Goal: Information Seeking & Learning: Compare options

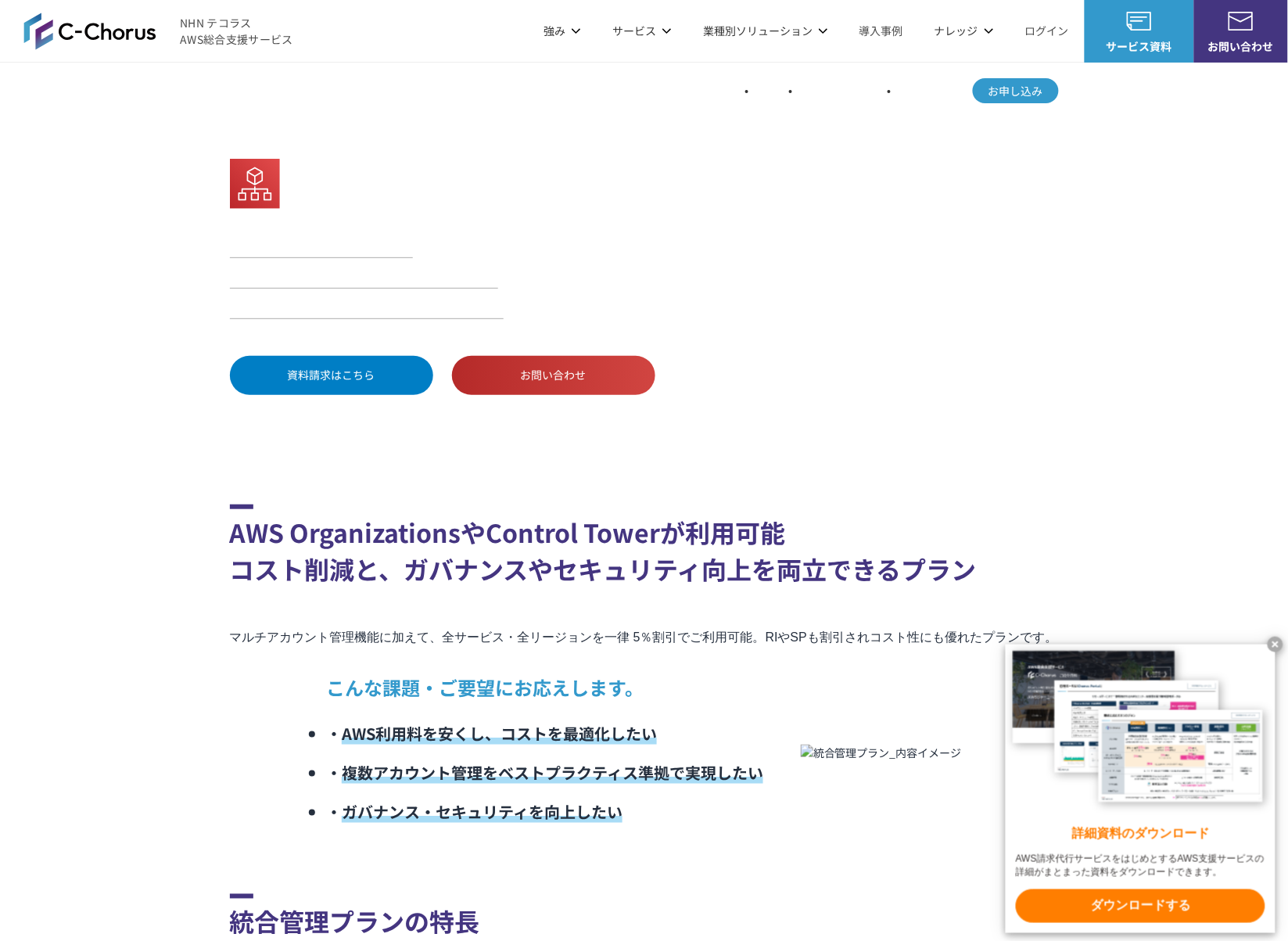
click at [1275, 644] on x-t at bounding box center [1275, 644] width 16 height 16
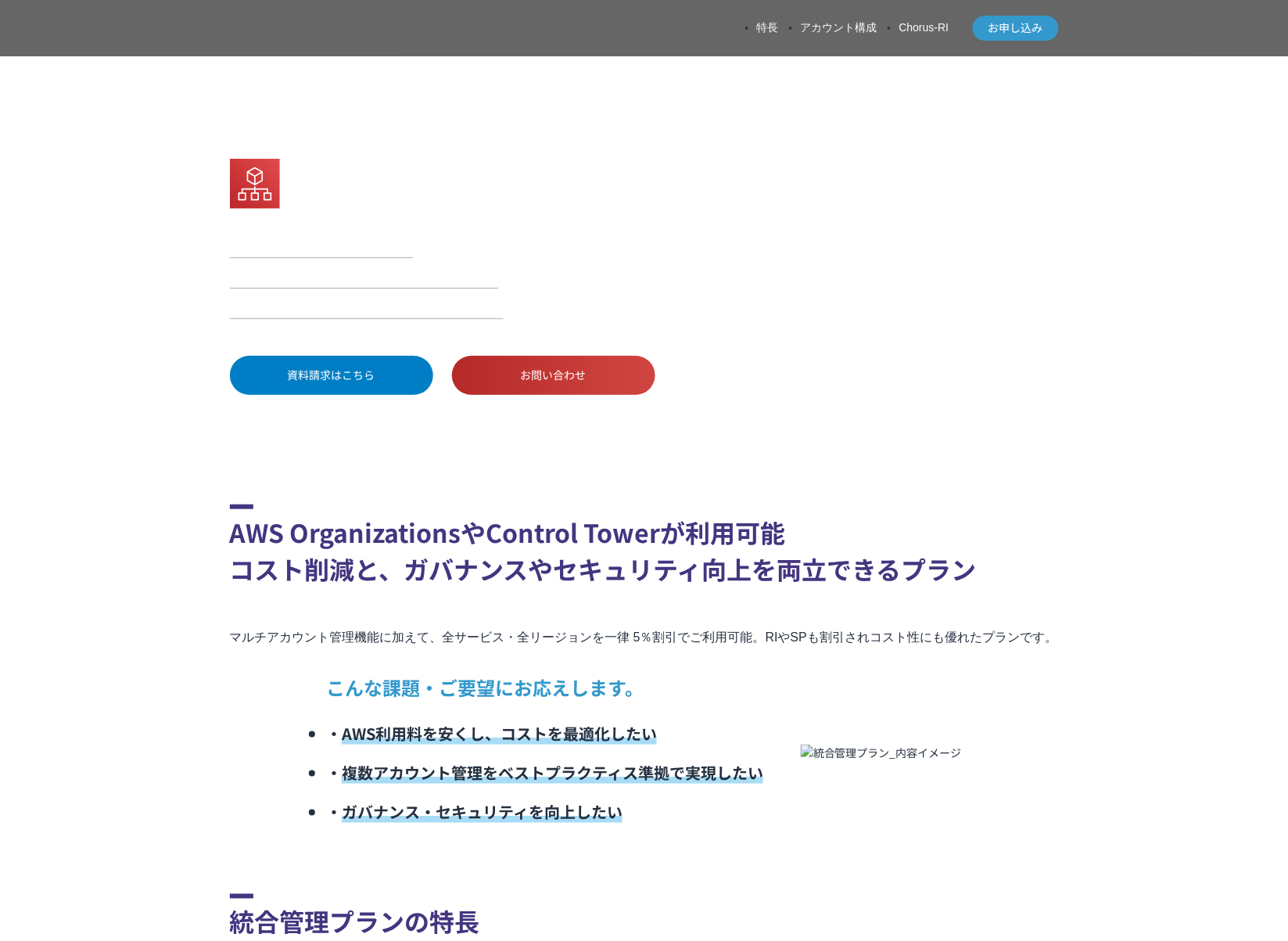
scroll to position [260, 0]
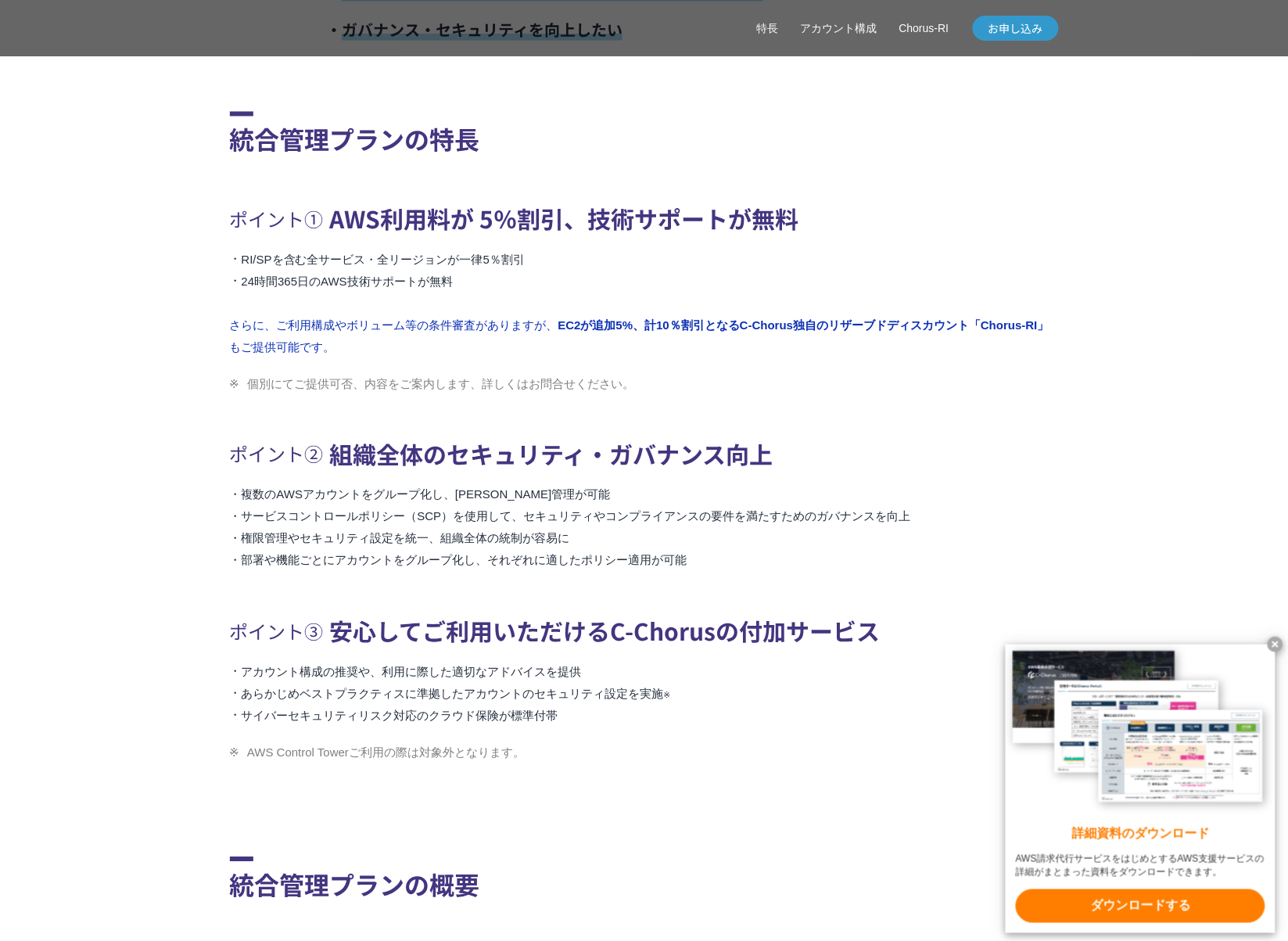
scroll to position [1043, 0]
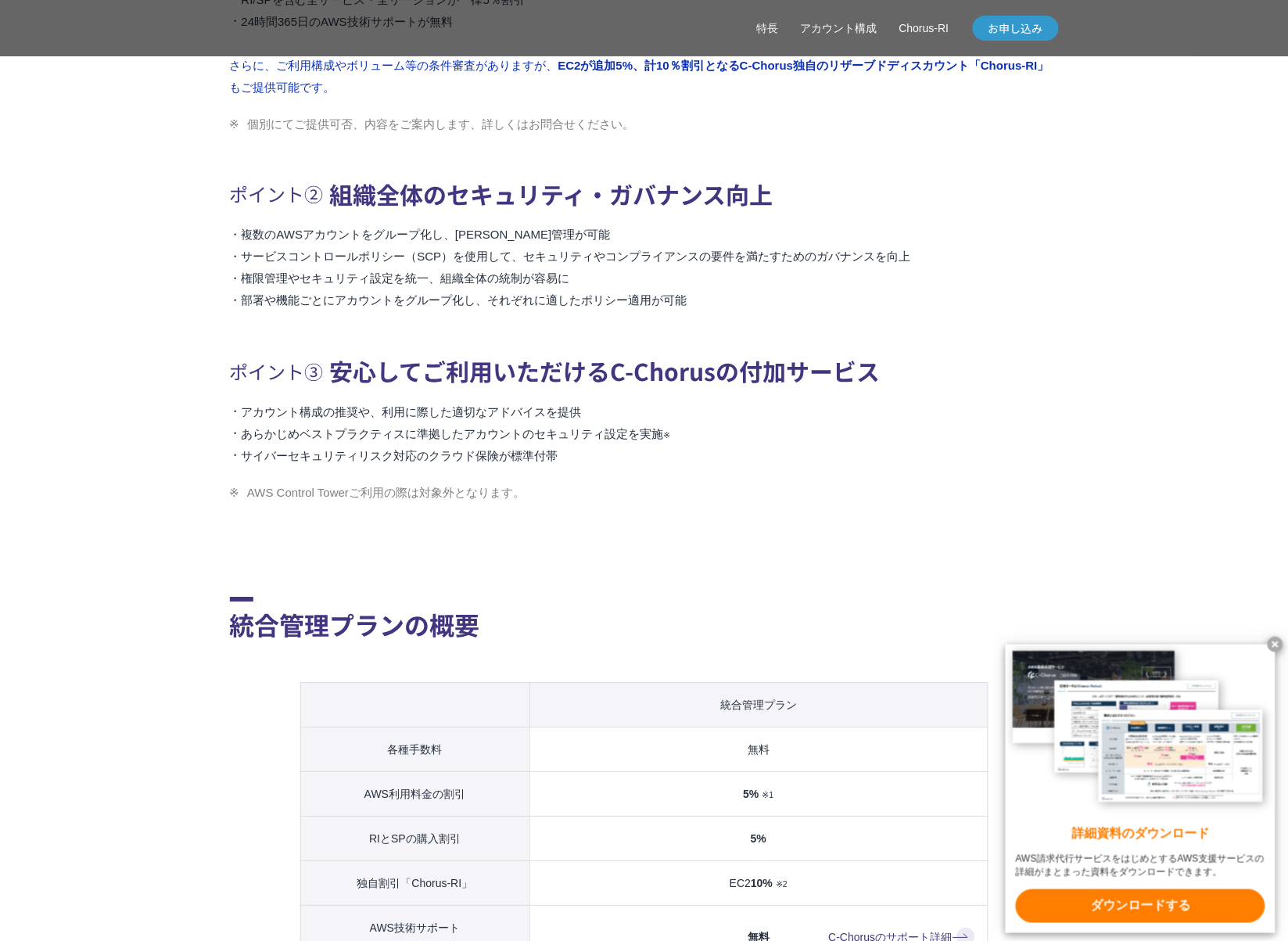
click at [1276, 646] on x-t at bounding box center [1275, 644] width 16 height 16
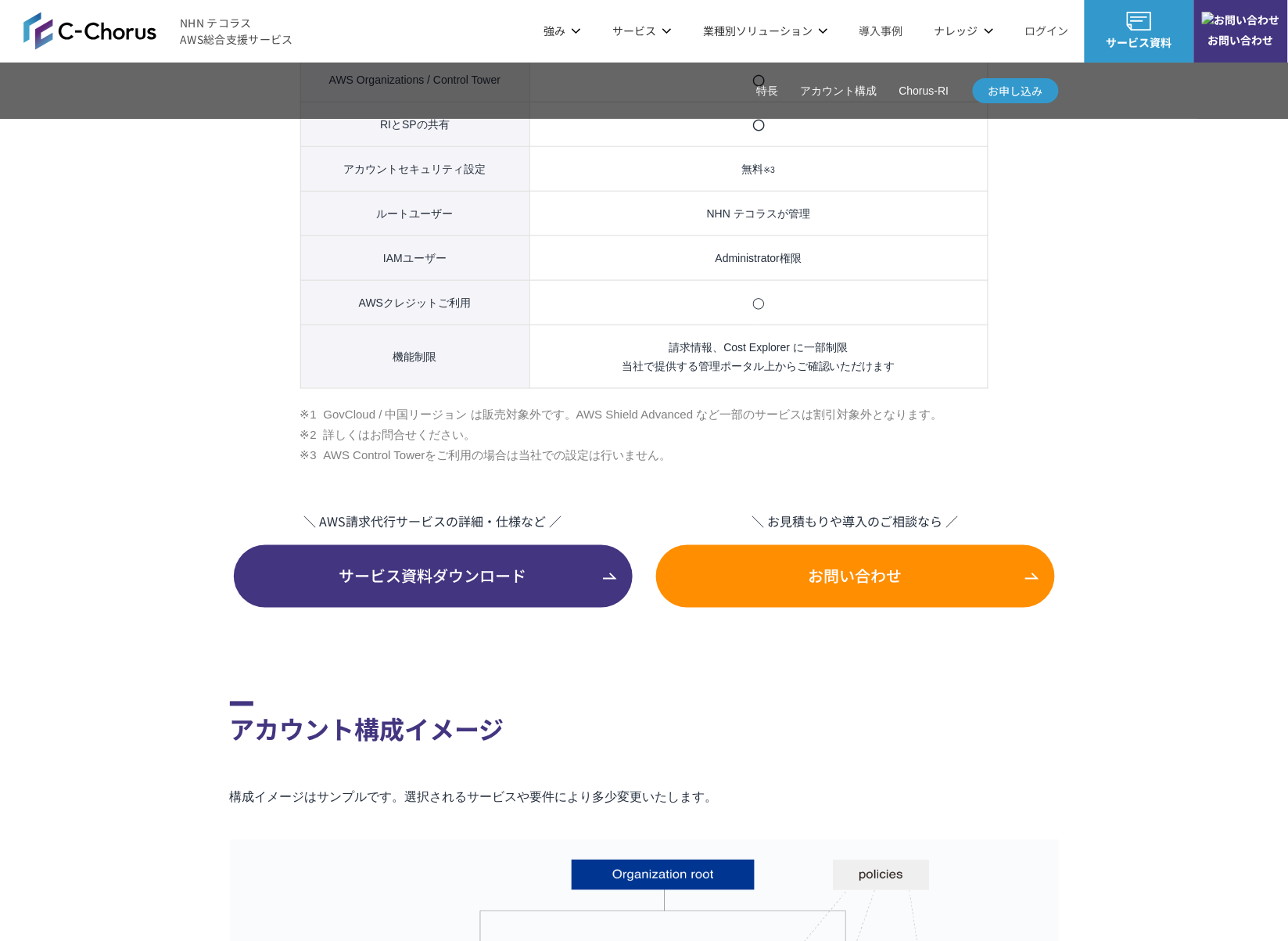
scroll to position [1738, 0]
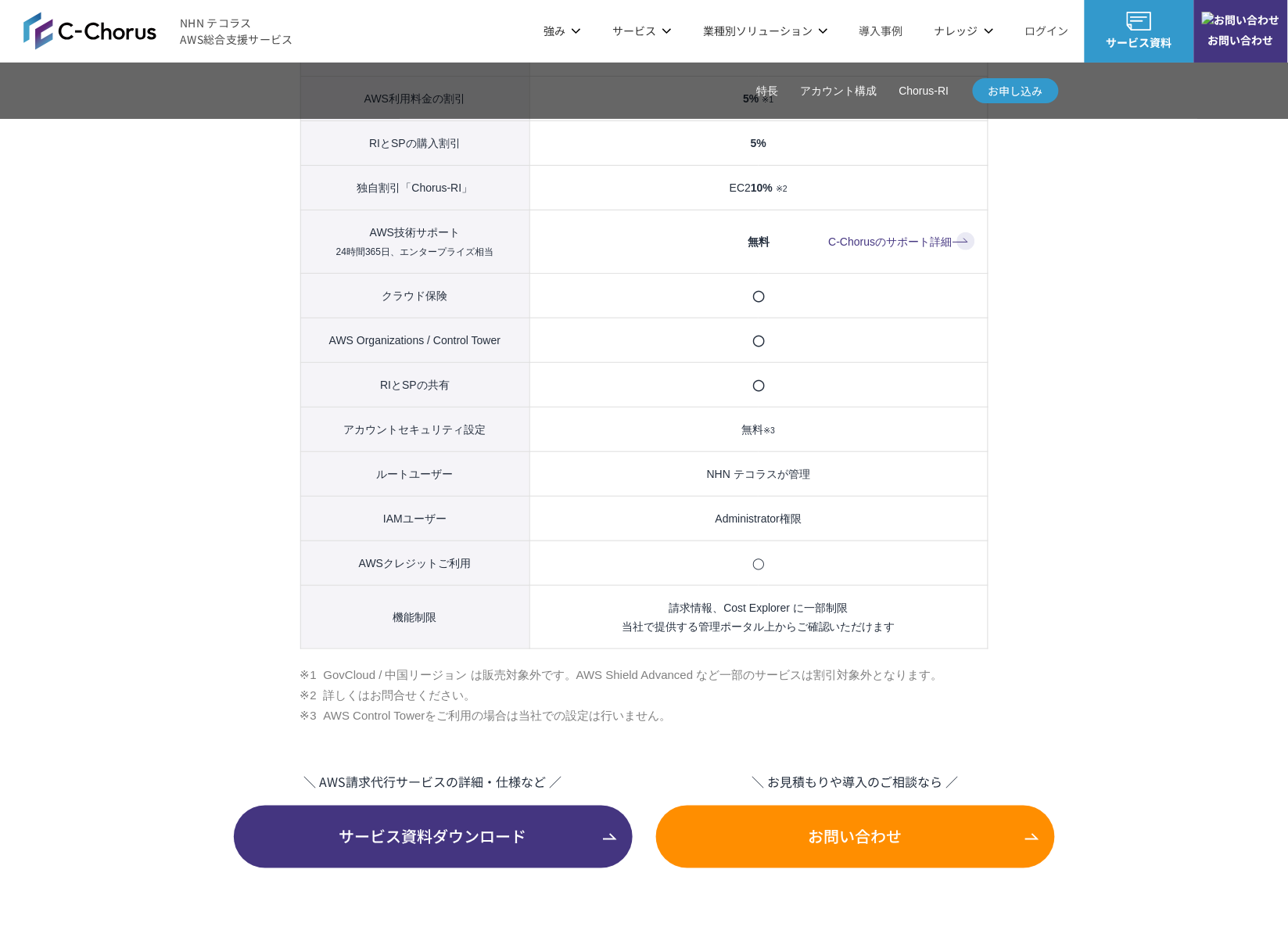
click at [656, 31] on p "サービス" at bounding box center [643, 31] width 60 height 17
click at [335, 137] on link "AWS請求代行サービス" at bounding box center [298, 133] width 112 height 16
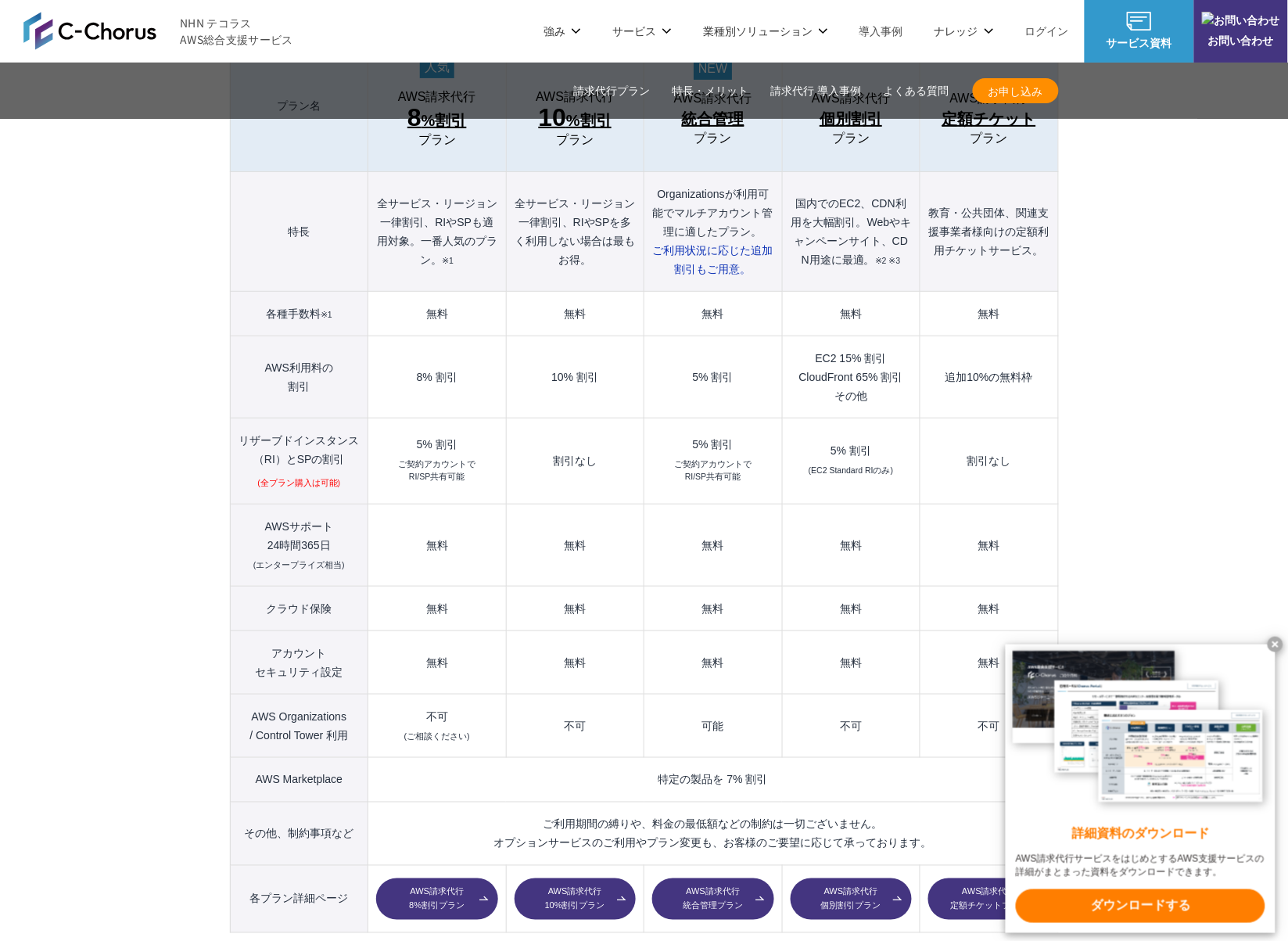
scroll to position [1564, 0]
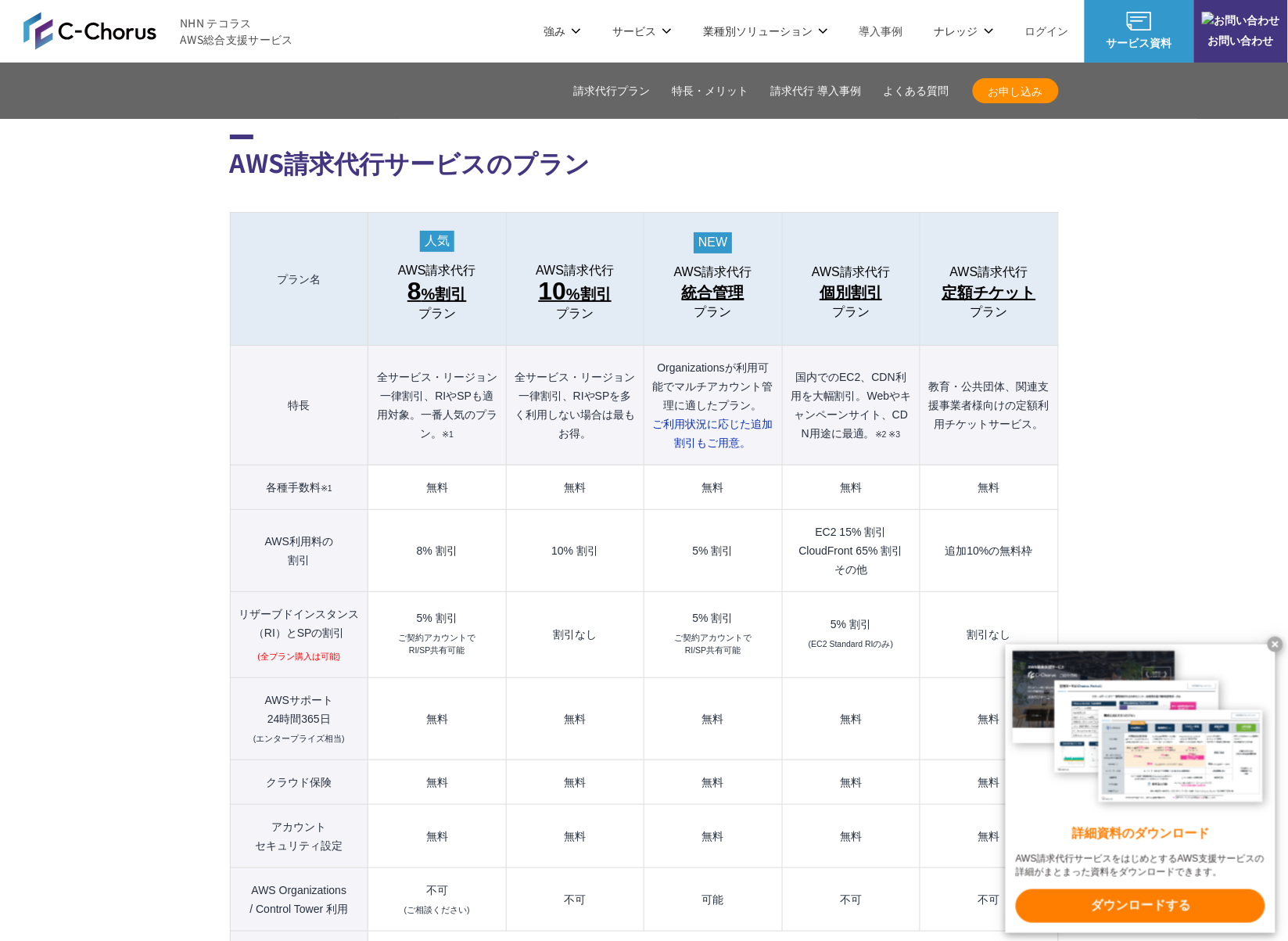
click at [1277, 639] on x-t at bounding box center [1275, 644] width 16 height 16
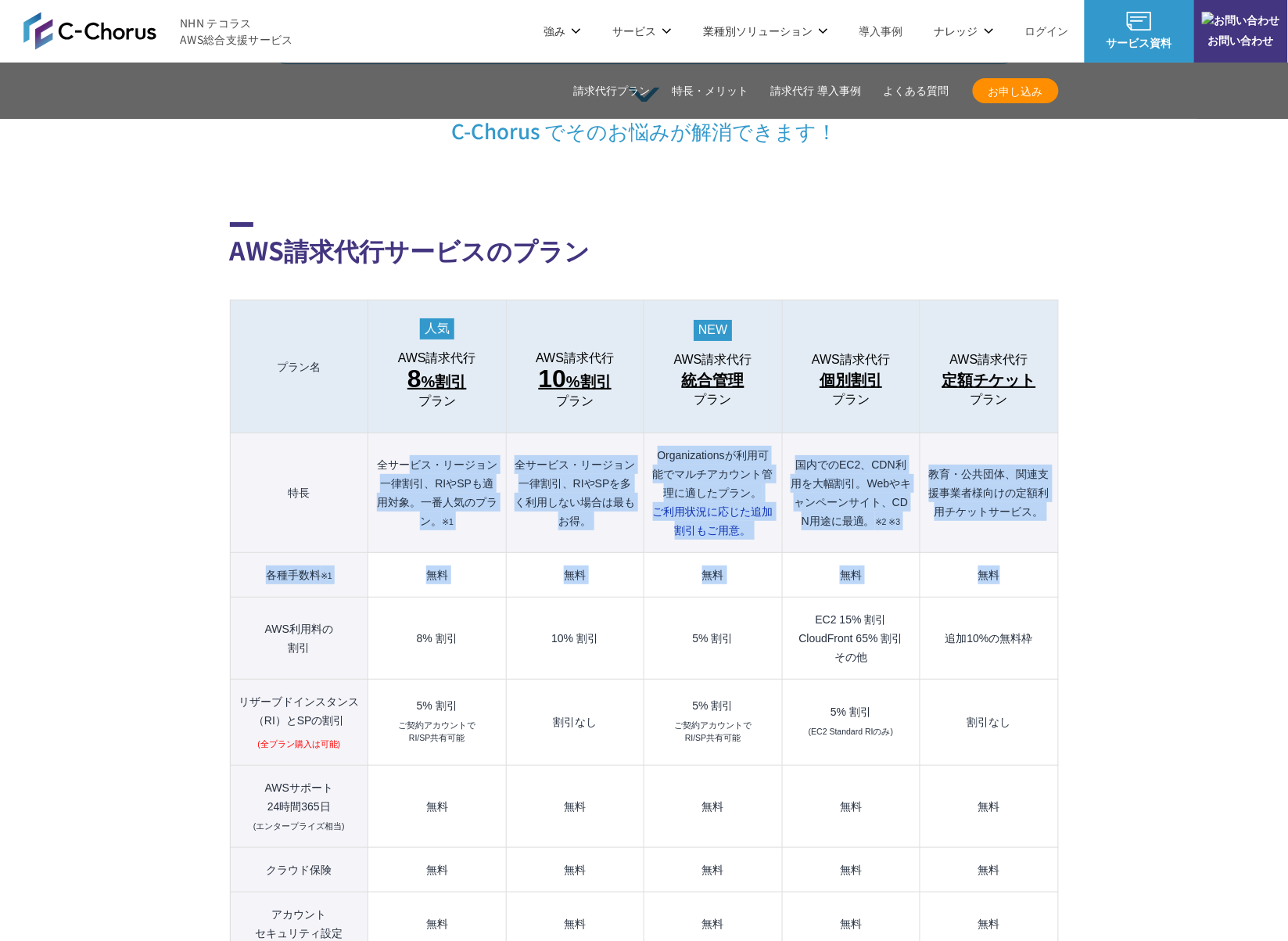
drag, startPoint x: 427, startPoint y: 414, endPoint x: 1028, endPoint y: 545, distance: 615.1
click at [1028, 545] on tbody "プラン名 AWS請求代行 8 %割引 プラン AWS請求代行 10 %割引 プラン AWS請求代行 統合管理 プラン AWS請求代行 個別割引 プラン" at bounding box center [644, 747] width 828 height 894
click at [1027, 553] on td "無料" at bounding box center [989, 575] width 137 height 45
drag, startPoint x: 1027, startPoint y: 545, endPoint x: 278, endPoint y: 446, distance: 755.5
click at [279, 446] on tbody "プラン名 AWS請求代行 8 %割引 プラン AWS請求代行 10 %割引 プラン AWS請求代行 統合管理 プラン AWS請求代行 個別割引 プラン" at bounding box center [644, 747] width 828 height 894
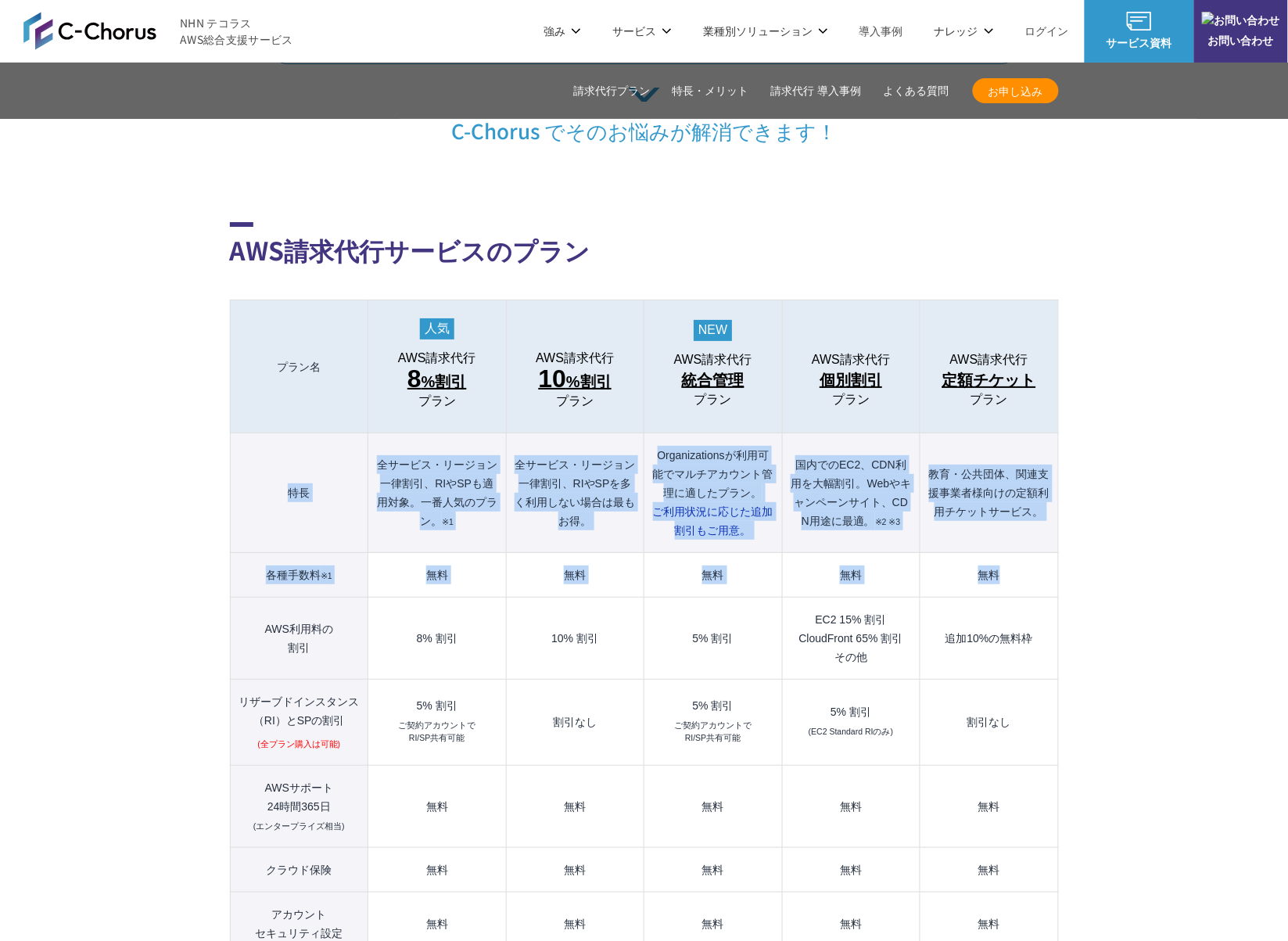
click at [278, 446] on th "特長" at bounding box center [299, 493] width 138 height 120
drag, startPoint x: 260, startPoint y: 444, endPoint x: 1019, endPoint y: 538, distance: 764.8
click at [1011, 540] on tbody "プラン名 AWS請求代行 8 %割引 プラン AWS請求代行 10 %割引 プラン AWS請求代行 統合管理 プラン AWS請求代行 個別割引 プラン" at bounding box center [644, 747] width 828 height 894
click at [1019, 553] on td "無料" at bounding box center [989, 575] width 137 height 45
drag, startPoint x: 1020, startPoint y: 538, endPoint x: 282, endPoint y: 447, distance: 743.6
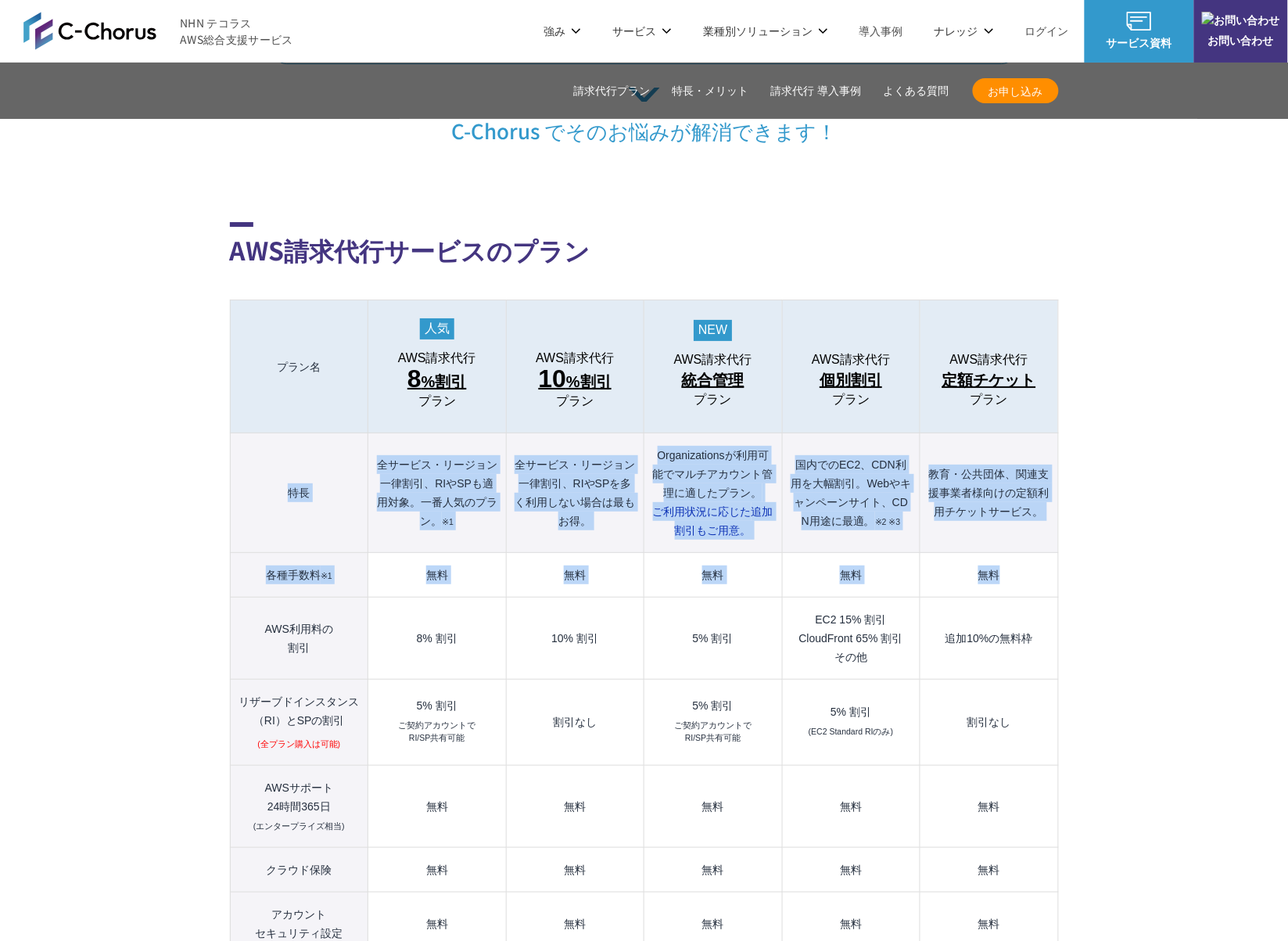
click at [282, 447] on tbody "プラン名 AWS請求代行 8 %割引 プラン AWS請求代行 10 %割引 プラン AWS請求代行 統合管理 プラン AWS請求代行 個別割引 プラン" at bounding box center [644, 747] width 828 height 894
click at [280, 447] on th "特長" at bounding box center [299, 493] width 138 height 120
drag, startPoint x: 275, startPoint y: 447, endPoint x: 999, endPoint y: 538, distance: 729.7
click at [999, 538] on tbody "プラン名 AWS請求代行 8 %割引 プラン AWS請求代行 10 %割引 プラン AWS請求代行 統合管理 プラン AWS請求代行 個別割引 プラン" at bounding box center [644, 747] width 828 height 894
click at [1012, 553] on td "無料" at bounding box center [989, 575] width 137 height 45
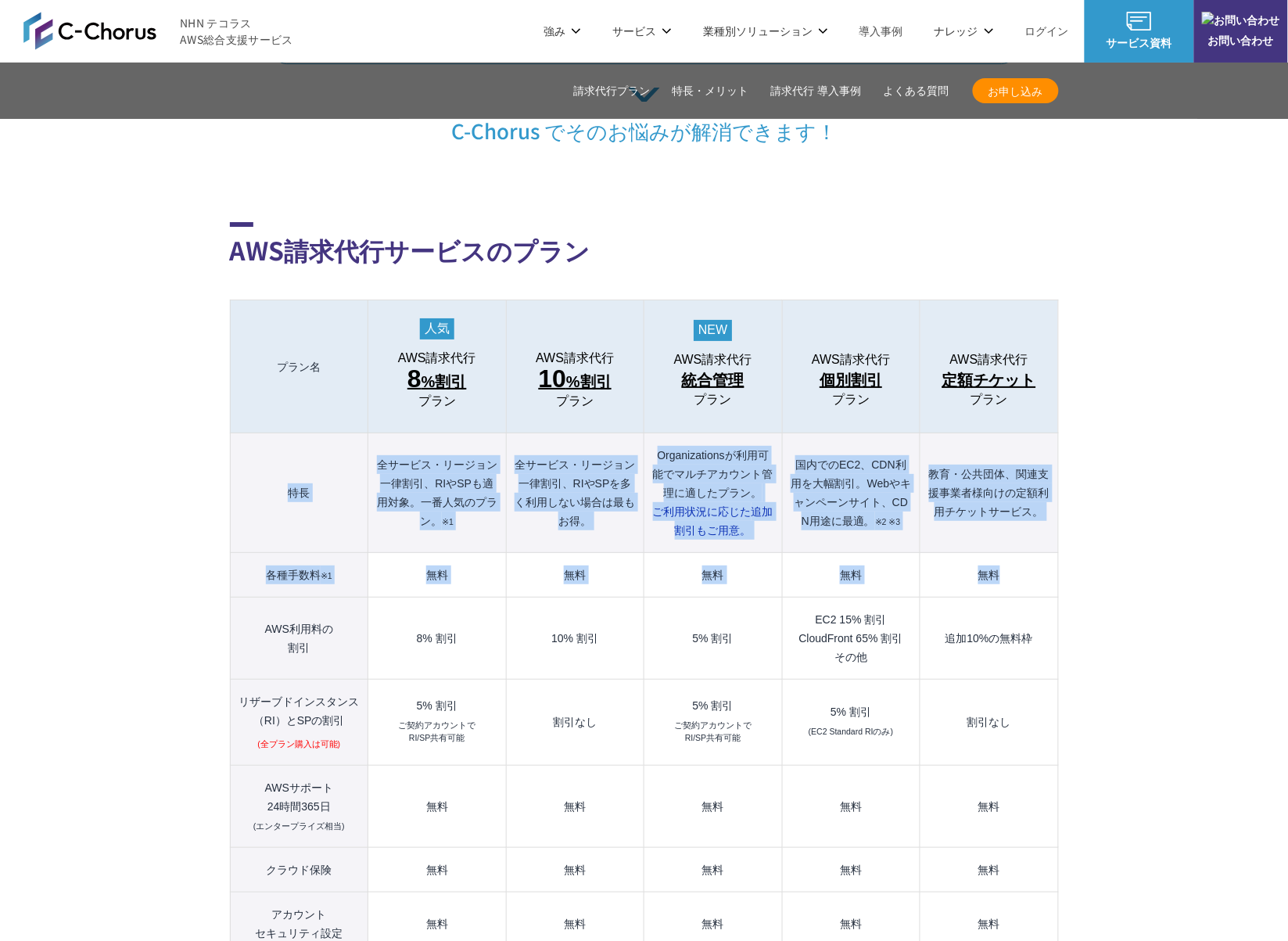
drag, startPoint x: 1019, startPoint y: 541, endPoint x: 271, endPoint y: 448, distance: 753.8
click at [271, 448] on tbody "プラン名 AWS請求代行 8 %割引 プラン AWS請求代行 10 %割引 プラン AWS請求代行 統合管理 プラン AWS請求代行 個別割引 プラン" at bounding box center [644, 747] width 828 height 894
click at [271, 448] on th "特長" at bounding box center [299, 493] width 138 height 120
drag, startPoint x: 253, startPoint y: 451, endPoint x: 1014, endPoint y: 540, distance: 766.2
click at [1014, 540] on tbody "プラン名 AWS請求代行 8 %割引 プラン AWS請求代行 10 %割引 プラン AWS請求代行 統合管理 プラン AWS請求代行 個別割引 プラン" at bounding box center [644, 747] width 828 height 894
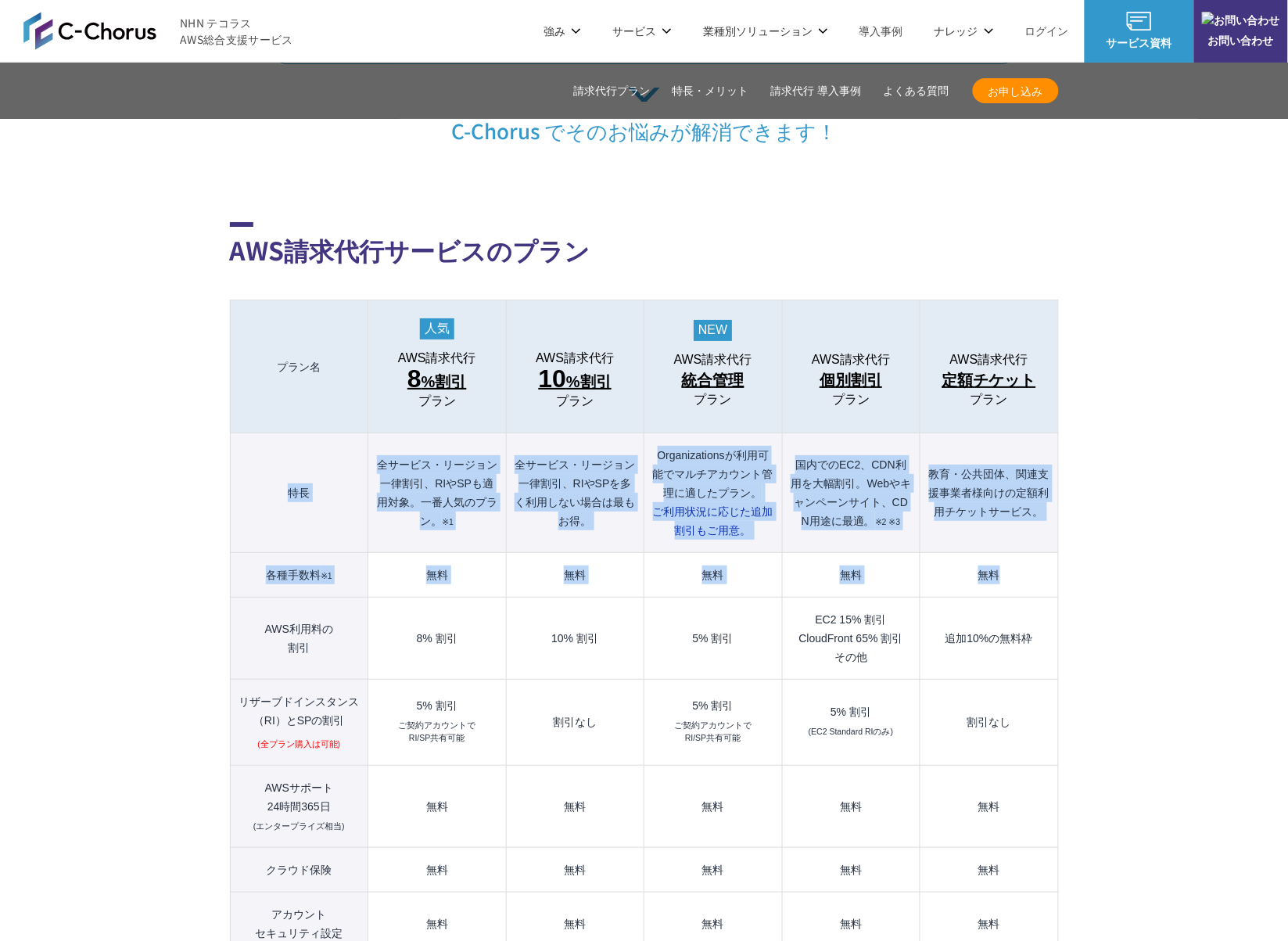
click at [1049, 553] on td "無料" at bounding box center [989, 575] width 137 height 45
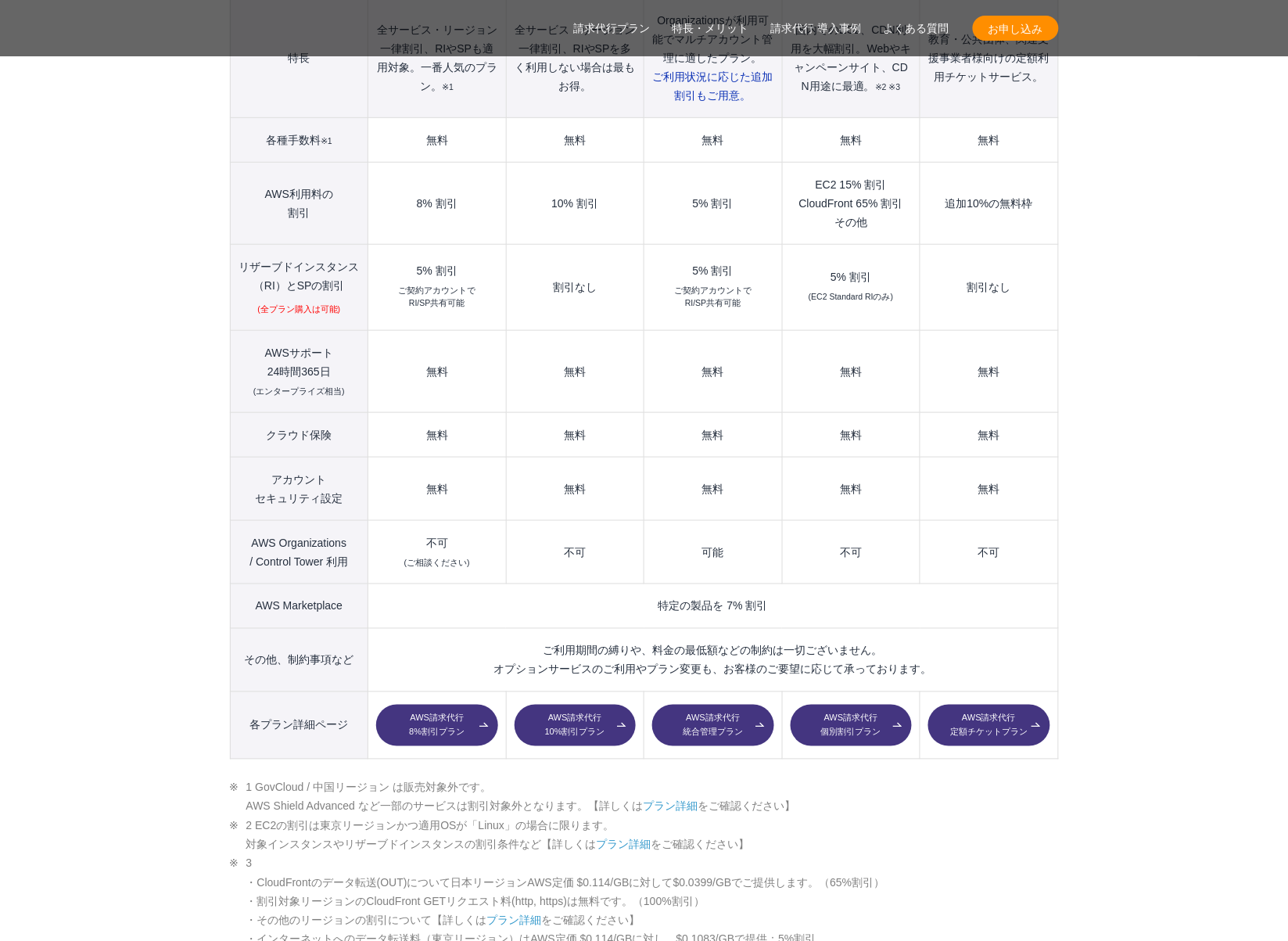
scroll to position [1738, 0]
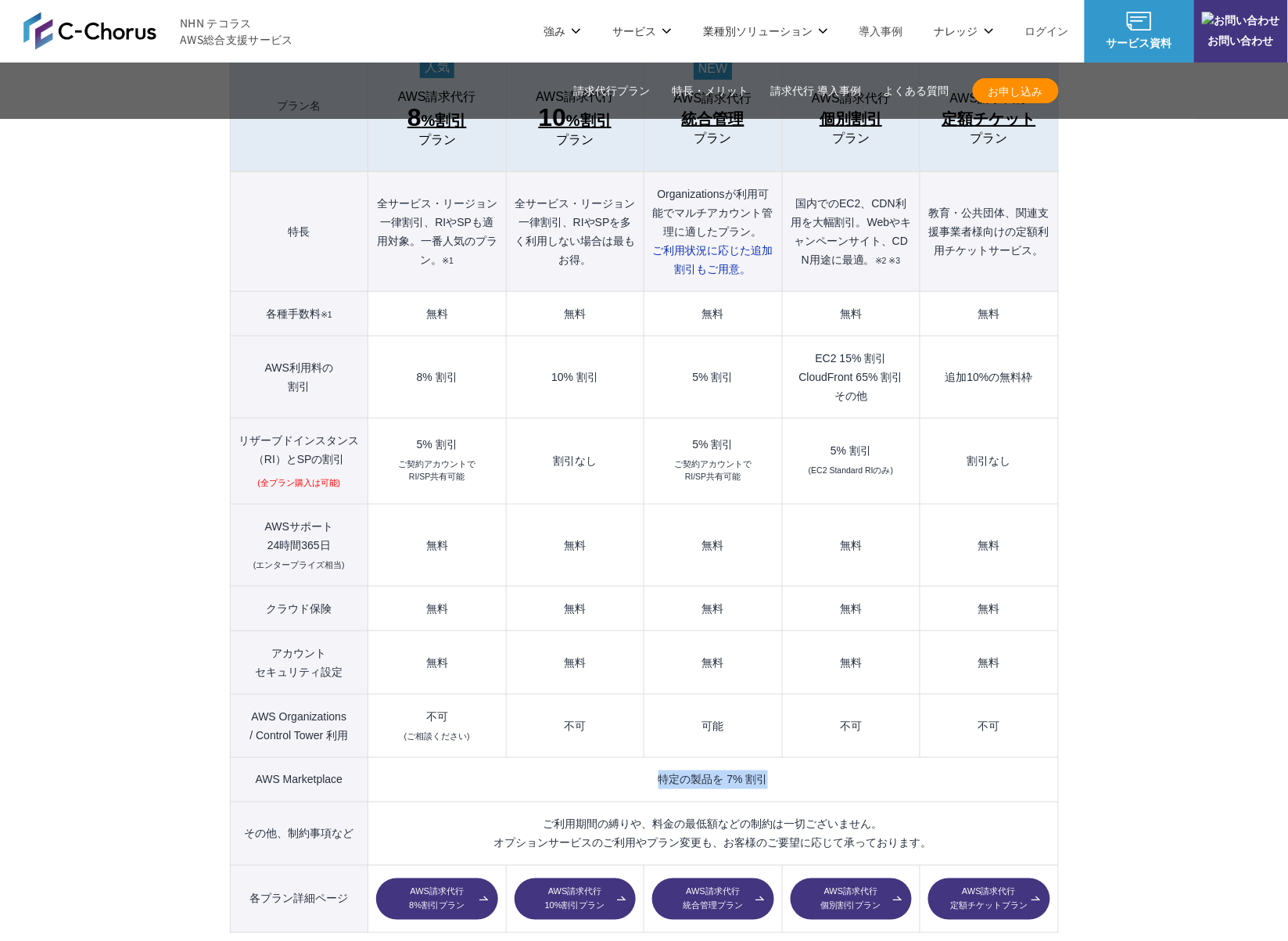
drag, startPoint x: 628, startPoint y: 747, endPoint x: 783, endPoint y: 751, distance: 155.1
click at [783, 757] on td "特定の製品を 7% 割引" at bounding box center [713, 779] width 689 height 45
drag, startPoint x: 783, startPoint y: 751, endPoint x: 649, endPoint y: 749, distance: 134.0
click at [652, 757] on td "特定の製品を 7% 割引" at bounding box center [713, 779] width 689 height 45
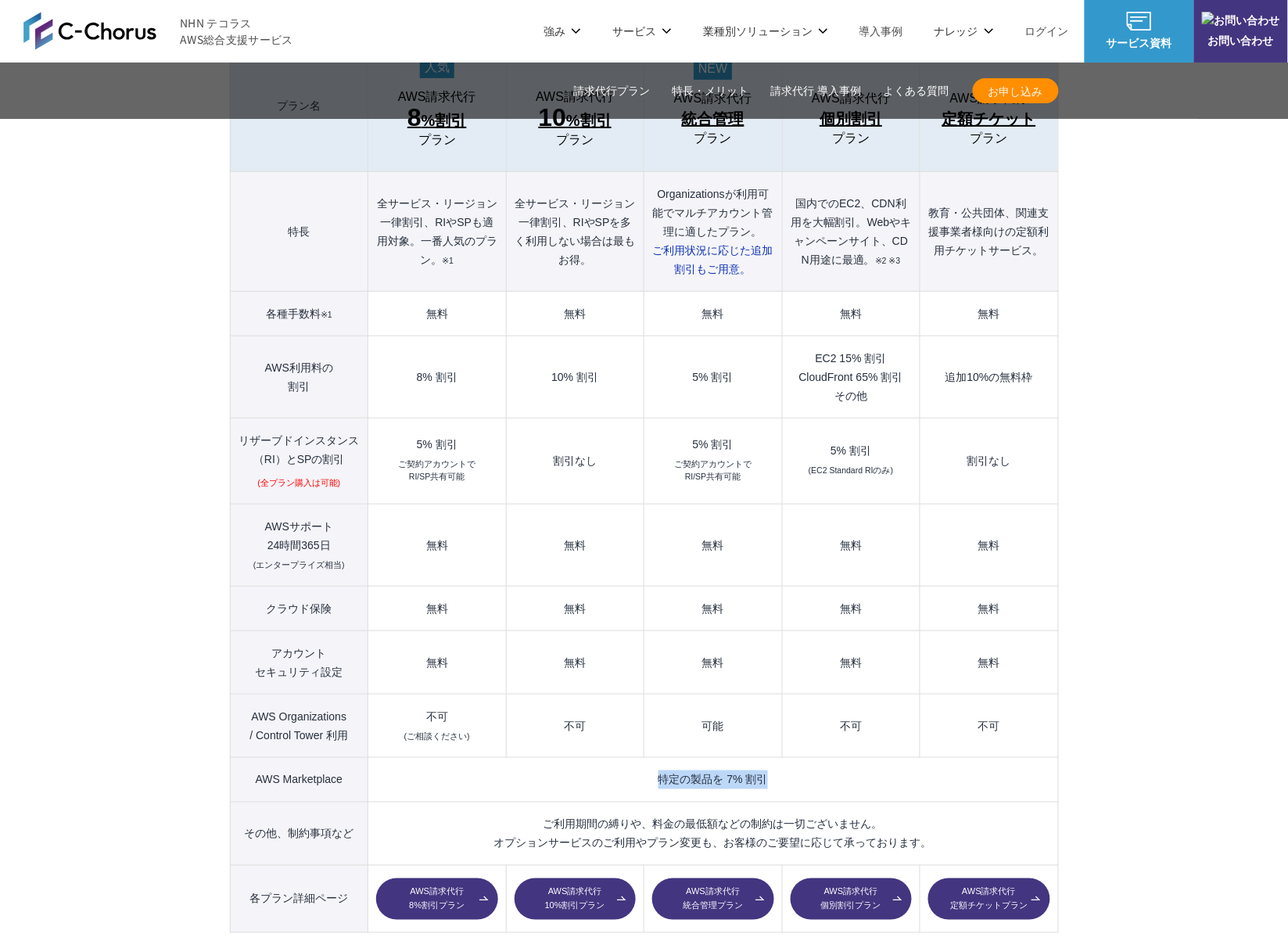
click at [605, 757] on td "特定の製品を 7% 割引" at bounding box center [713, 779] width 689 height 45
click at [704, 172] on th "Organizationsが利用可能でマルチアカウント管理に適したプラン。 ご利用状況に応じた 追加割引もご用意。" at bounding box center [713, 232] width 137 height 120
click at [709, 172] on th "Organizationsが利用可能でマルチアカウント管理に適したプラン。 ご利用状況に応じた 追加割引もご用意。" at bounding box center [713, 232] width 137 height 120
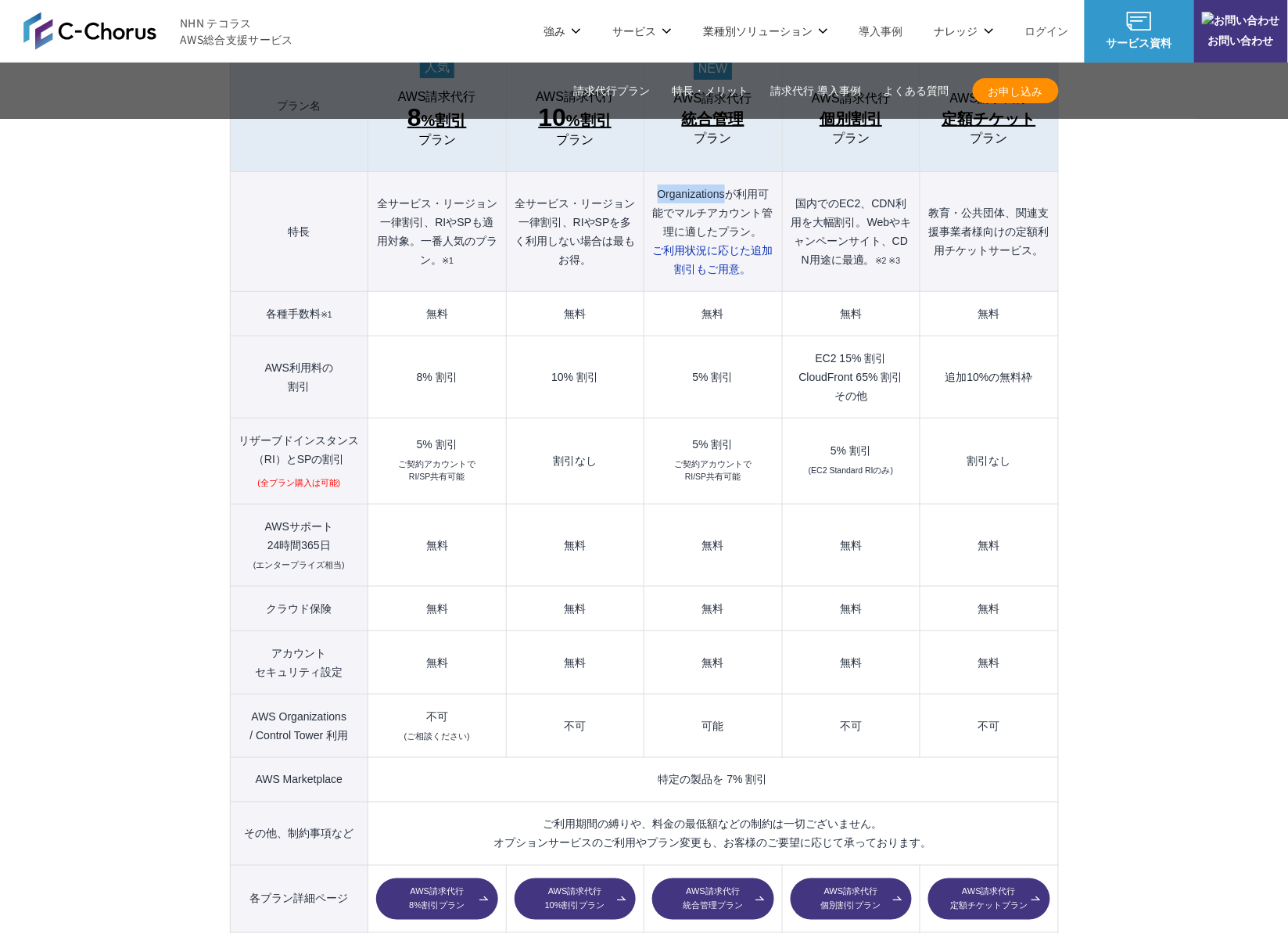
click at [709, 172] on th "Organizationsが利用可能でマルチアカウント管理に適したプラン。 ご利用状況に応じた 追加割引もご用意。" at bounding box center [713, 232] width 137 height 120
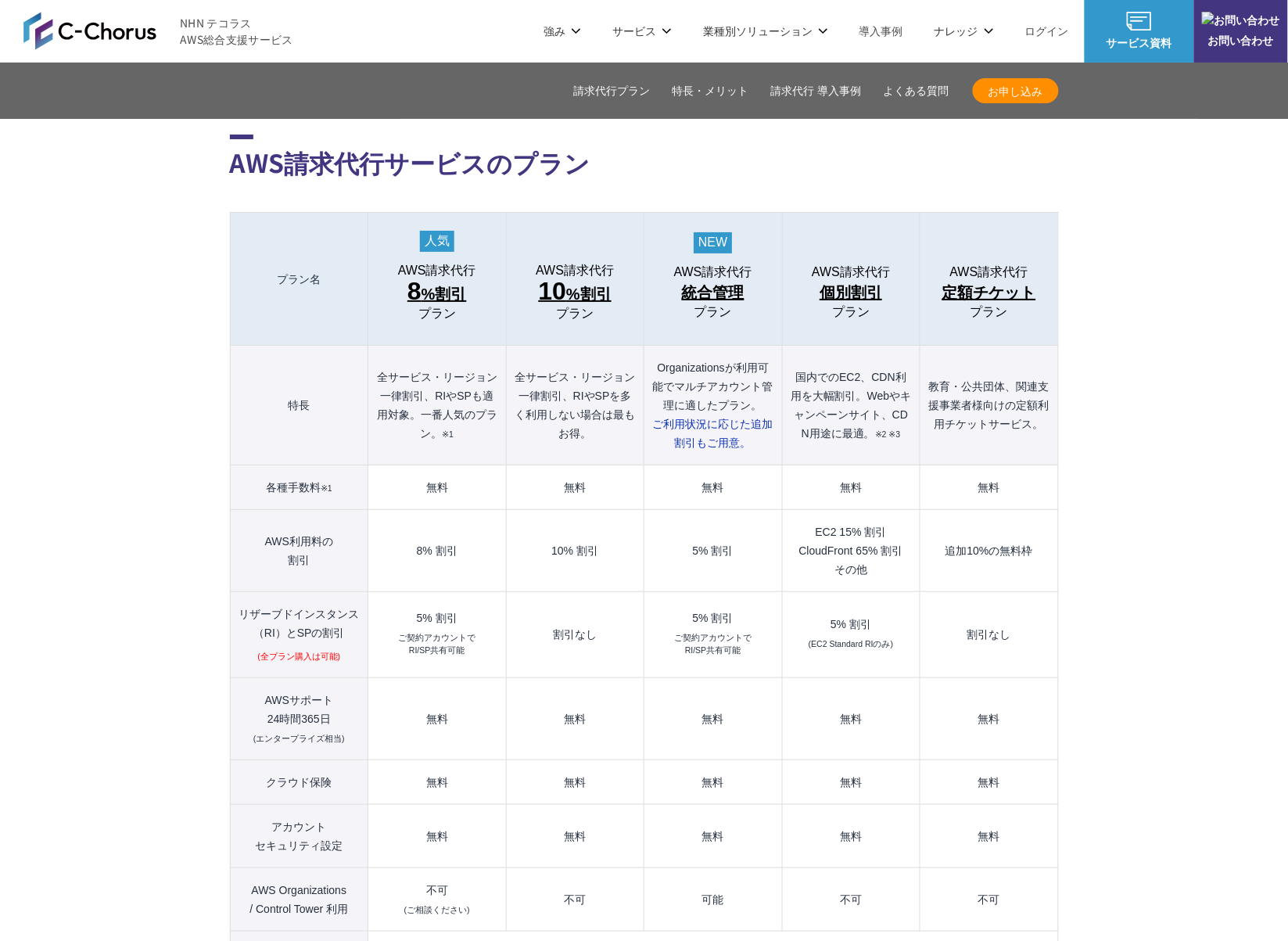
scroll to position [1651, 0]
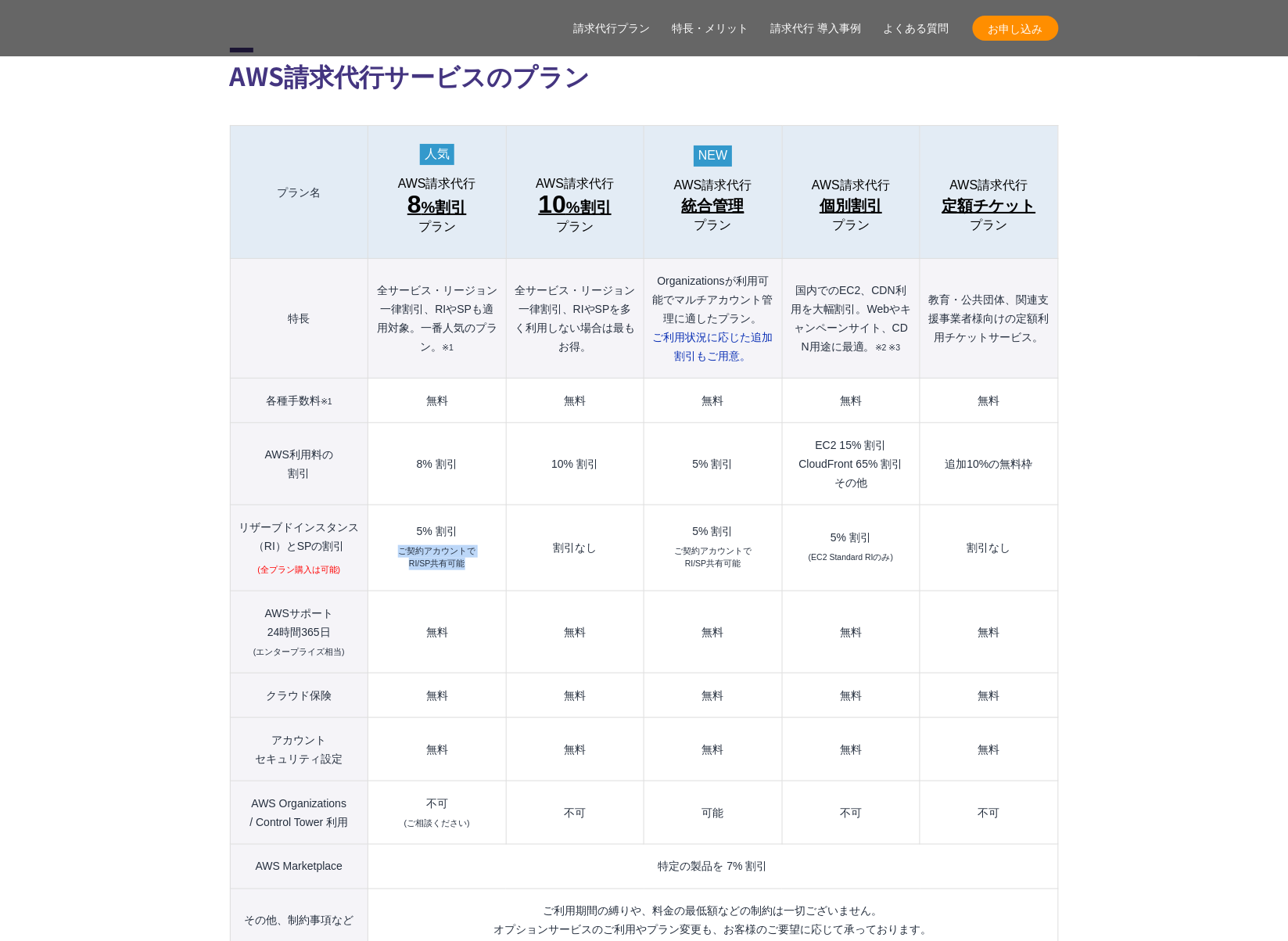
drag, startPoint x: 396, startPoint y: 519, endPoint x: 475, endPoint y: 538, distance: 81.3
click at [462, 535] on td "5% 割引 ご契約アカウントで RI/SP共有可能" at bounding box center [437, 548] width 137 height 86
click at [477, 538] on td "5% 割引 ご契約アカウントで RI/SP共有可能" at bounding box center [437, 548] width 137 height 86
drag, startPoint x: 473, startPoint y: 538, endPoint x: 400, endPoint y: 497, distance: 83.7
click at [400, 505] on td "5% 割引 ご契約アカウントで RI/SP共有可能" at bounding box center [437, 548] width 137 height 86
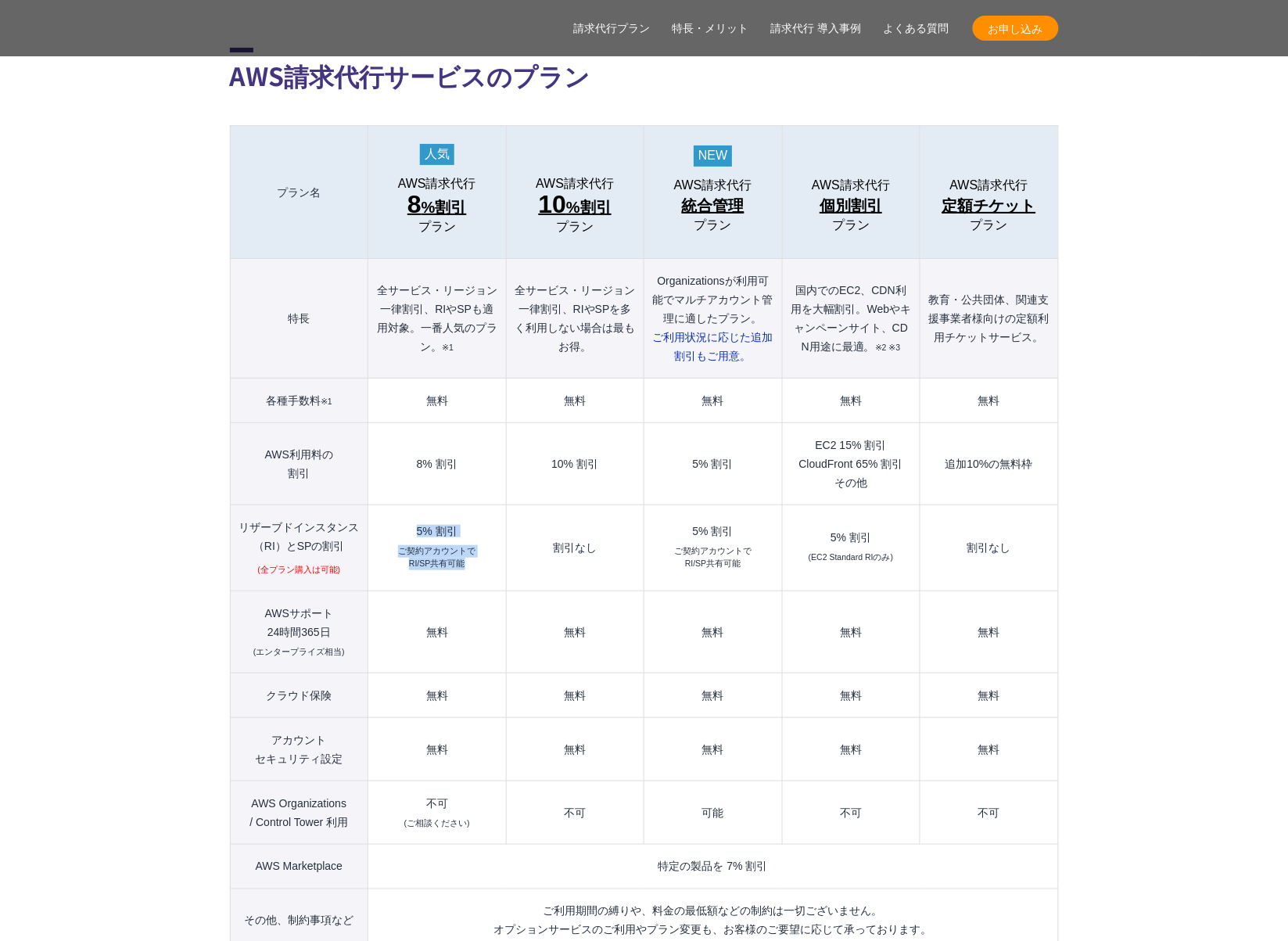
click at [444, 526] on div "5% 割引" at bounding box center [437, 531] width 122 height 11
click at [471, 526] on div "5% 割引" at bounding box center [437, 531] width 122 height 11
drag, startPoint x: 411, startPoint y: 497, endPoint x: 465, endPoint y: 537, distance: 67.2
click at [465, 537] on td "5% 割引 ご契約アカウントで RI/SP共有可能" at bounding box center [437, 548] width 137 height 86
click at [468, 537] on td "5% 割引 ご契約アカウントで RI/SP共有可能" at bounding box center [437, 548] width 137 height 86
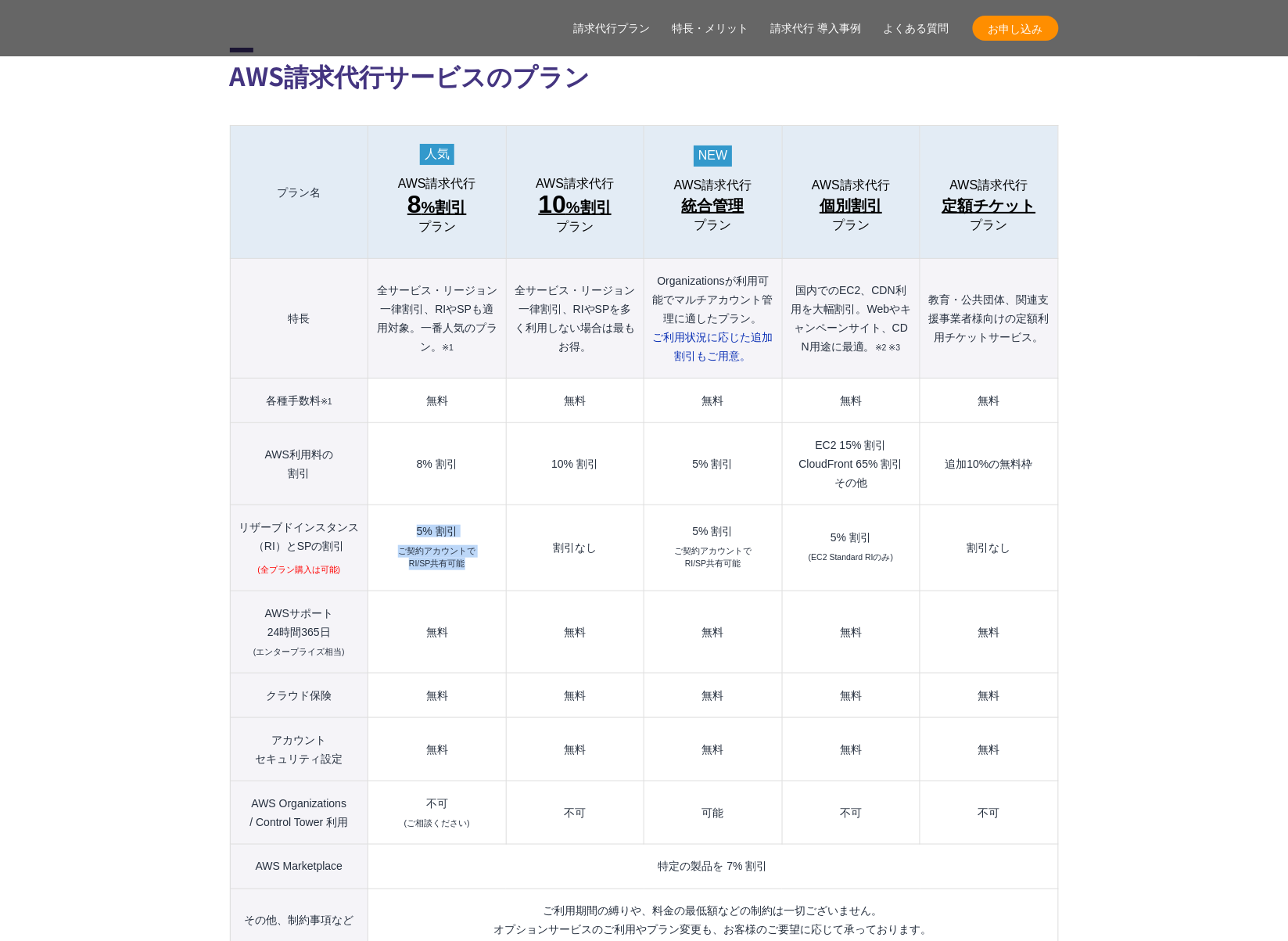
drag, startPoint x: 470, startPoint y: 537, endPoint x: 403, endPoint y: 495, distance: 79.1
click at [403, 505] on td "5% 割引 ご契約アカウントで RI/SP共有可能" at bounding box center [437, 548] width 137 height 86
click at [404, 526] on div "5% 割引" at bounding box center [437, 531] width 122 height 11
drag, startPoint x: 410, startPoint y: 495, endPoint x: 478, endPoint y: 534, distance: 78.4
click at [467, 530] on td "5% 割引 ご契約アカウントで RI/SP共有可能" at bounding box center [437, 548] width 137 height 86
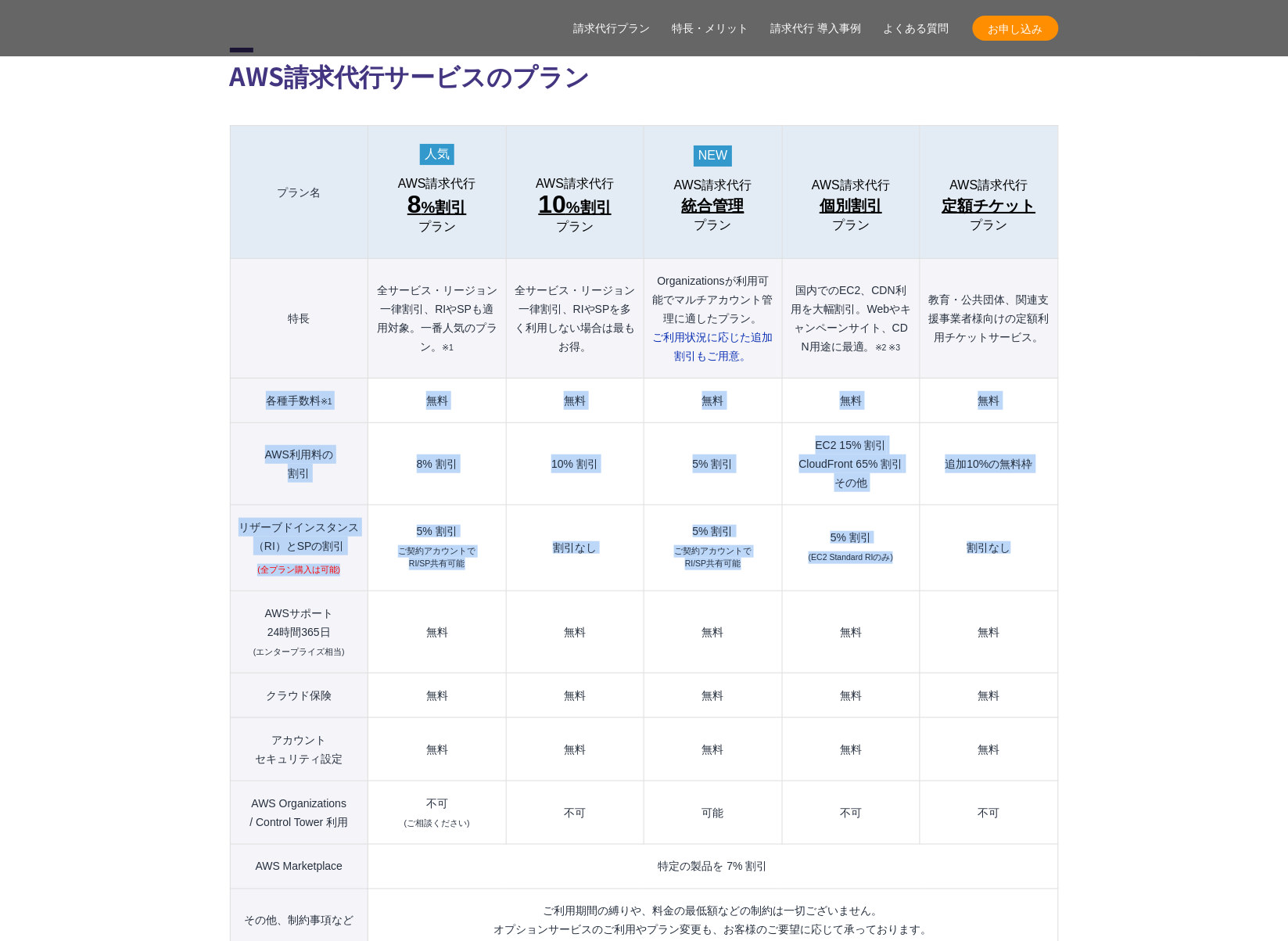
drag, startPoint x: 1037, startPoint y: 535, endPoint x: 261, endPoint y: 361, distance: 795.3
click at [261, 361] on tbody "プラン名 AWS請求代行 8 %割引 プラン AWS請求代行 10 %割引 プラン AWS請求代行 統合管理 プラン AWS請求代行 個別割引 プラン" at bounding box center [644, 573] width 828 height 894
click at [261, 379] on th "各種手数料 ※1" at bounding box center [299, 401] width 138 height 45
drag, startPoint x: 279, startPoint y: 364, endPoint x: 1020, endPoint y: 534, distance: 760.3
click at [1020, 534] on tbody "プラン名 AWS請求代行 8 %割引 プラン AWS請求代行 10 %割引 プラン AWS請求代行 統合管理 プラン AWS請求代行 個別割引 プラン" at bounding box center [644, 573] width 828 height 894
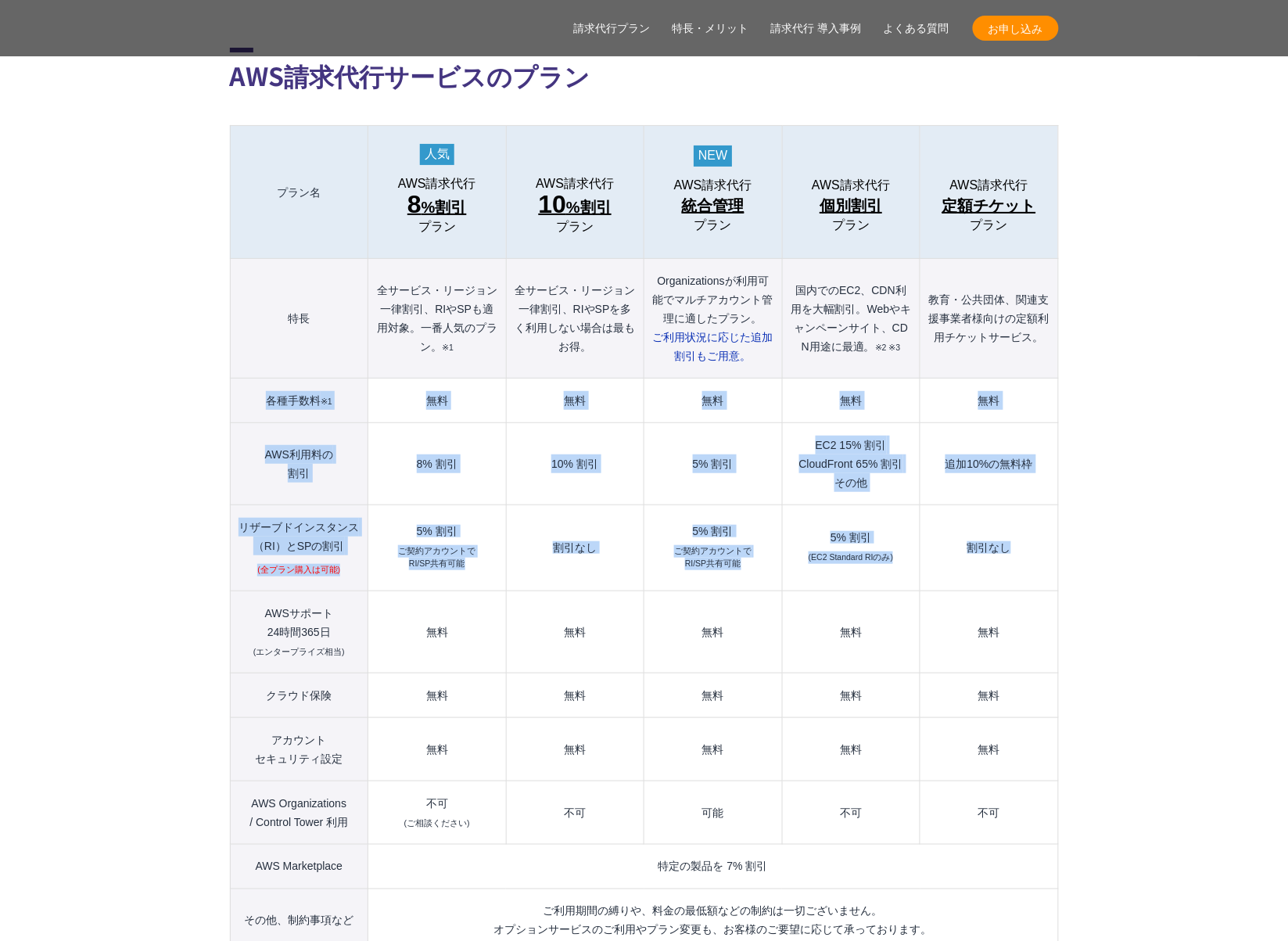
click at [1026, 536] on td "割引なし" at bounding box center [989, 548] width 137 height 86
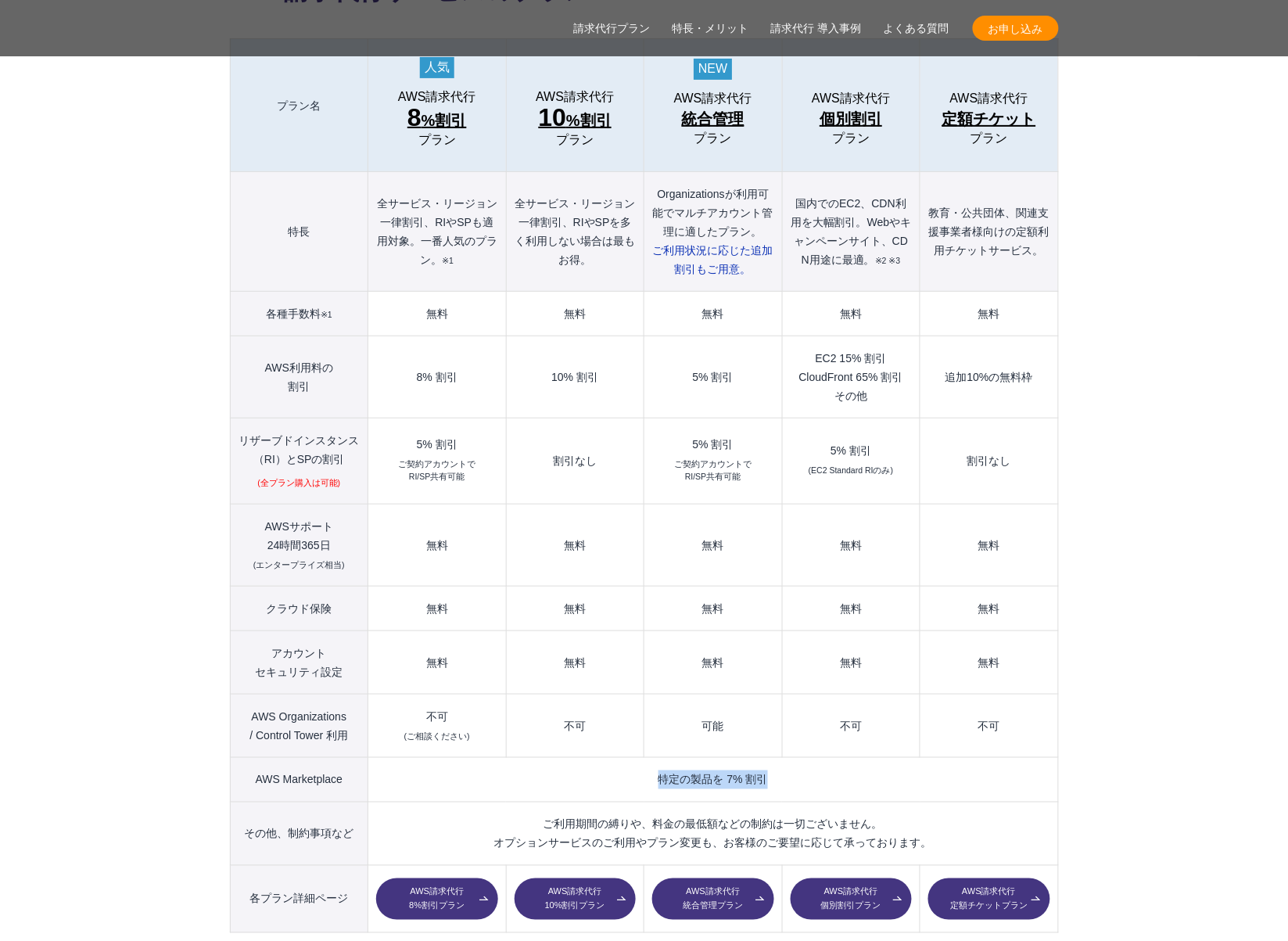
drag, startPoint x: 651, startPoint y: 746, endPoint x: 768, endPoint y: 748, distance: 117.0
click at [768, 757] on td "特定の製品を 7% 割引" at bounding box center [713, 779] width 689 height 45
click at [773, 757] on td "特定の製品を 7% 割引" at bounding box center [713, 779] width 689 height 45
drag, startPoint x: 780, startPoint y: 749, endPoint x: 658, endPoint y: 751, distance: 122.0
click at [658, 757] on td "特定の製品を 7% 割引" at bounding box center [713, 779] width 689 height 45
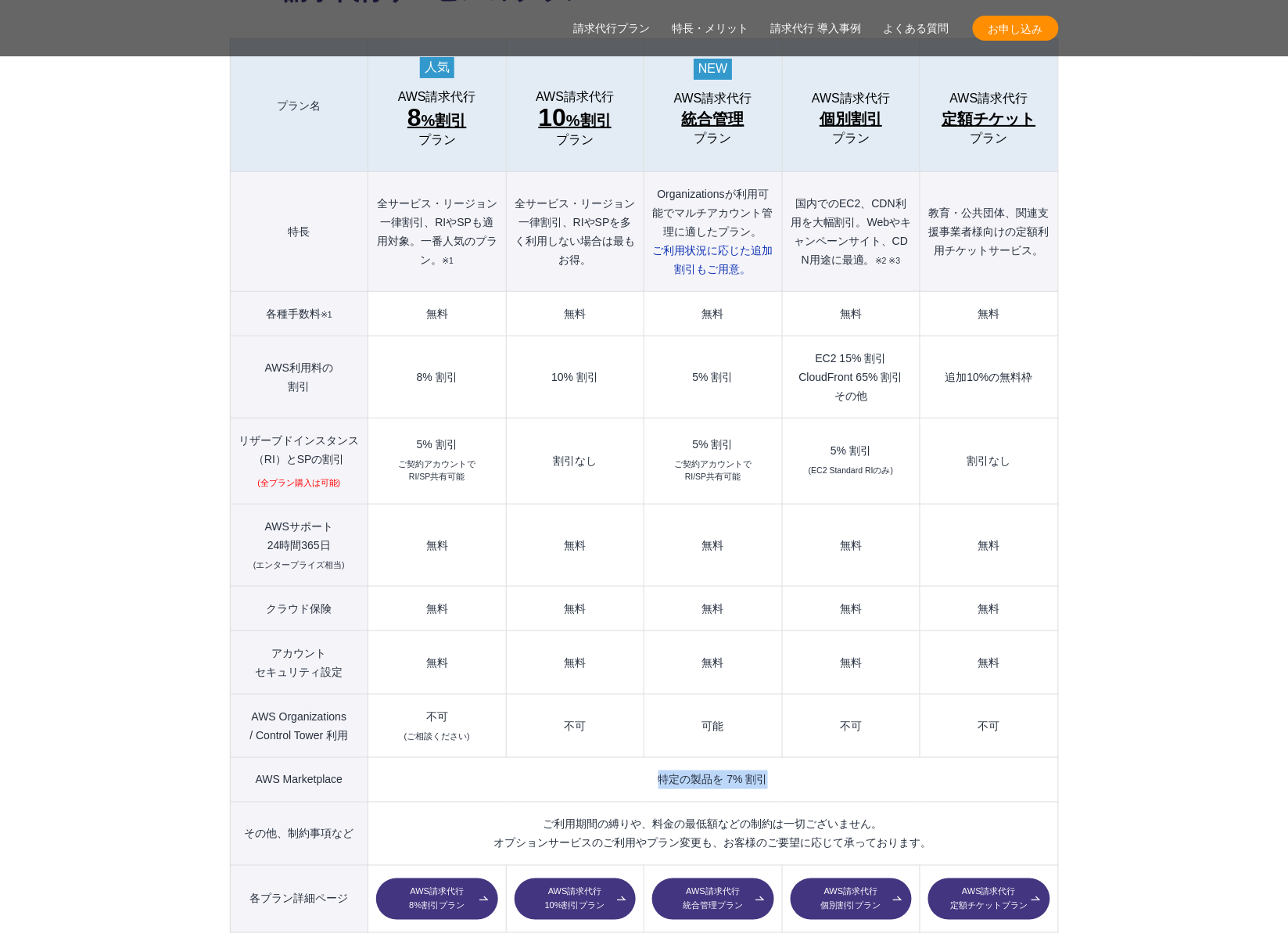
click at [656, 757] on td "特定の製品を 7% 割引" at bounding box center [713, 779] width 689 height 45
drag, startPoint x: 655, startPoint y: 751, endPoint x: 771, endPoint y: 751, distance: 116.0
click at [771, 757] on td "特定の製品を 7% 割引" at bounding box center [713, 779] width 689 height 45
click at [775, 757] on td "特定の製品を 7% 割引" at bounding box center [713, 779] width 689 height 45
click at [783, 757] on td "特定の製品を 7% 割引" at bounding box center [713, 779] width 689 height 45
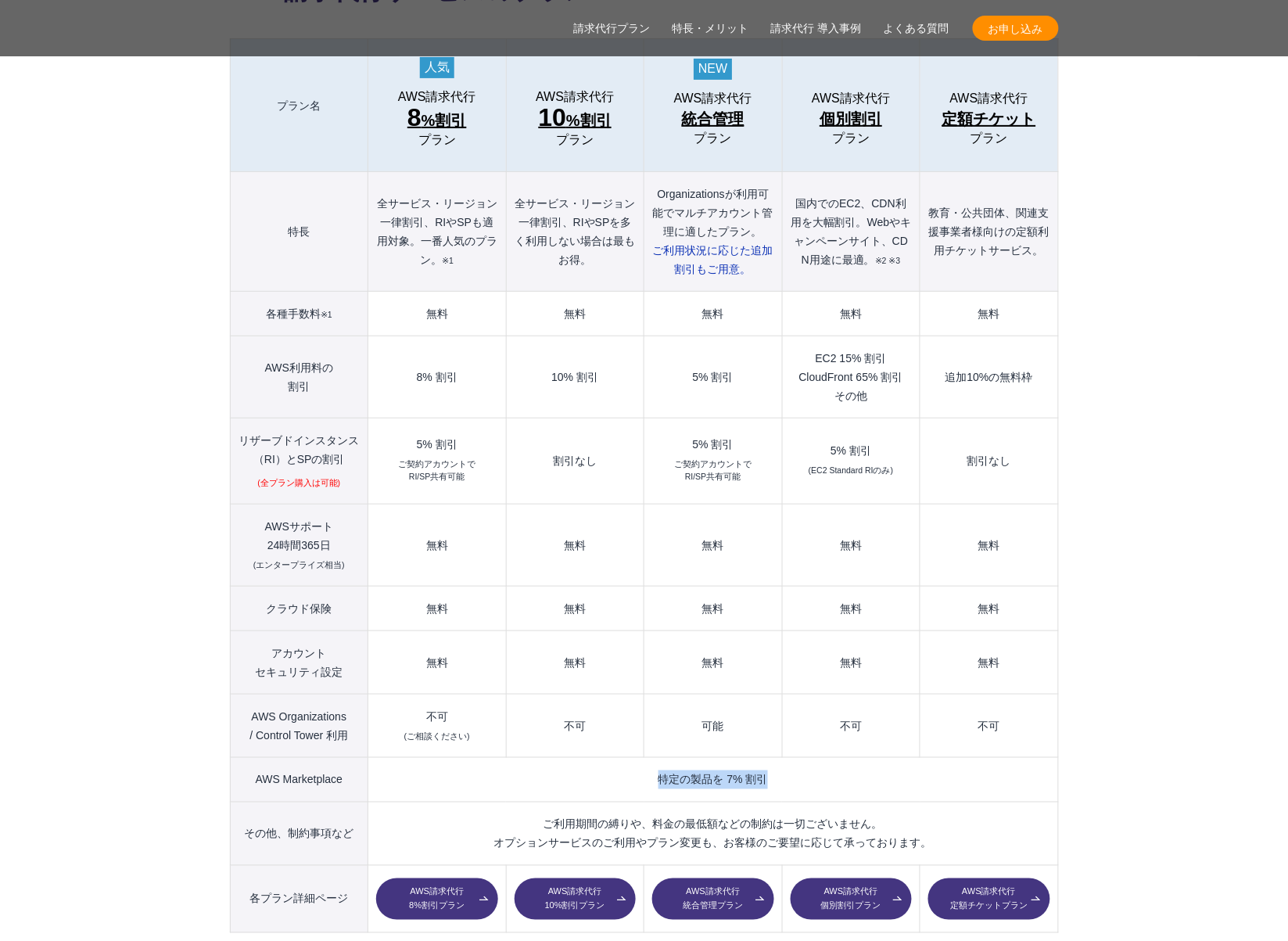
click at [780, 757] on td "特定の製品を 7% 割引" at bounding box center [713, 779] width 689 height 45
drag, startPoint x: 771, startPoint y: 752, endPoint x: 657, endPoint y: 747, distance: 114.1
click at [658, 757] on td "特定の製品を 7% 割引" at bounding box center [713, 779] width 689 height 45
click at [644, 757] on td "特定の製品を 7% 割引" at bounding box center [713, 779] width 689 height 45
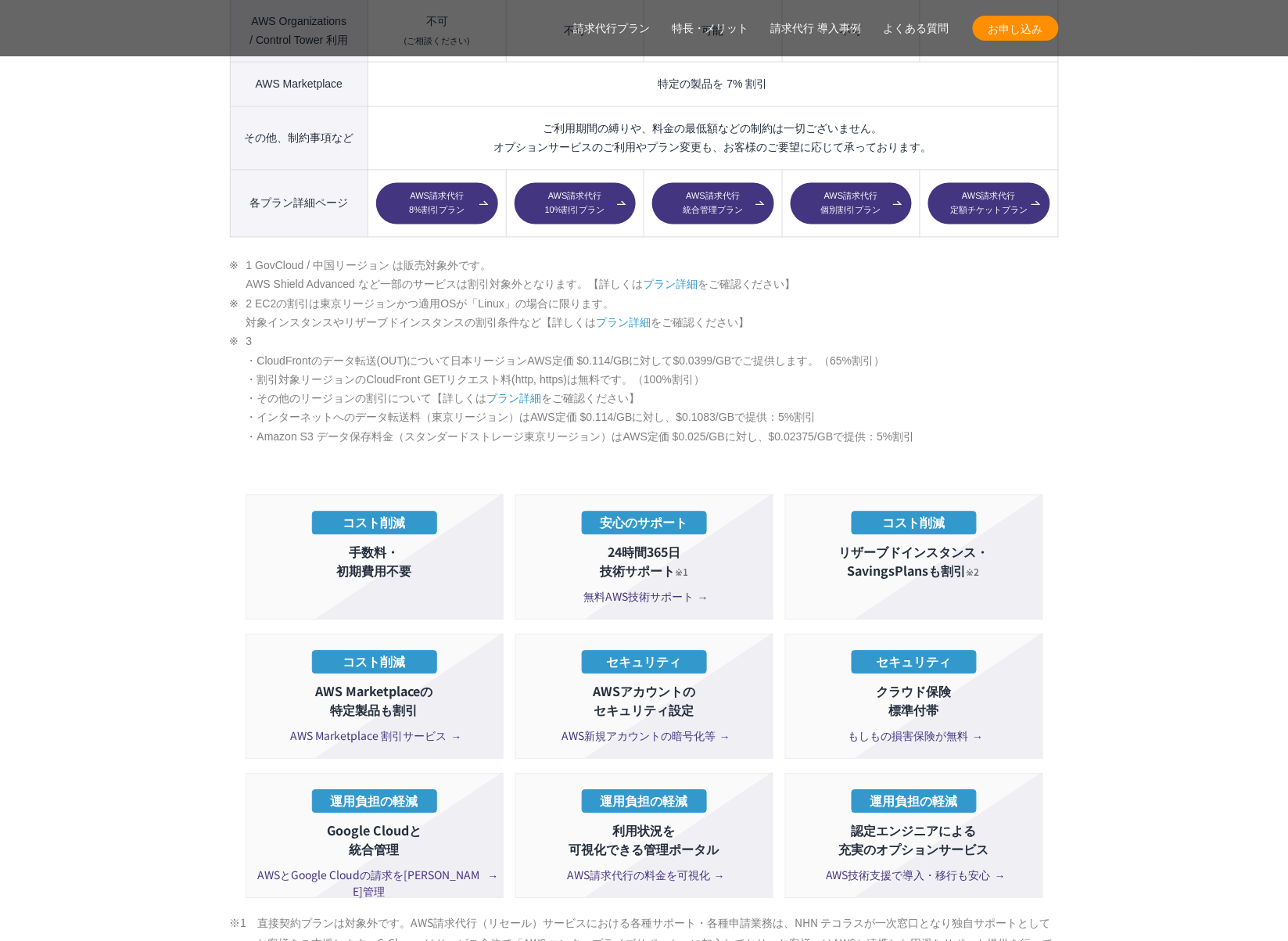
scroll to position [2607, 0]
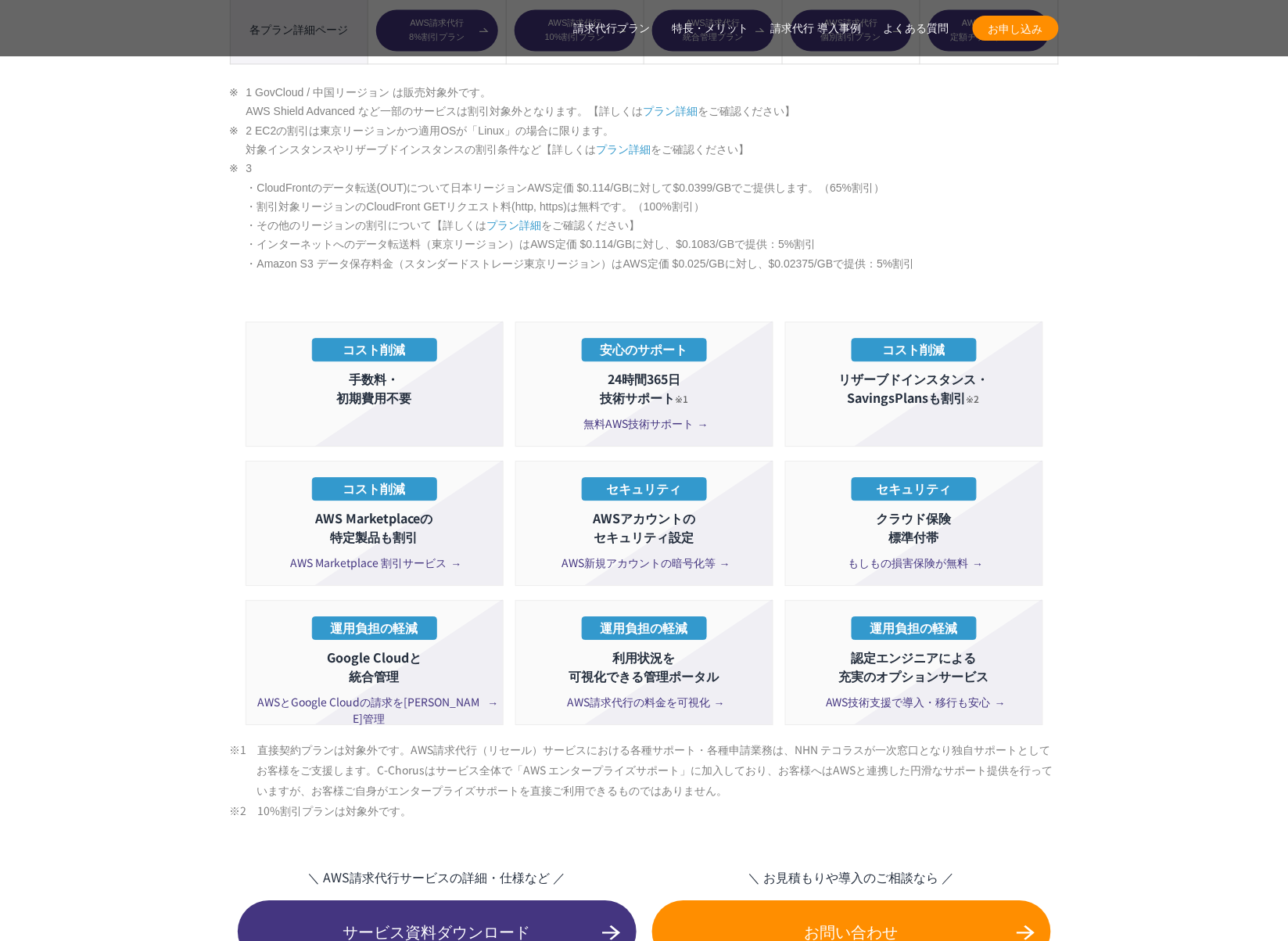
click at [422, 508] on p "AWS Marketplaceの 特定製品も割引" at bounding box center [375, 527] width 241 height 37
click at [1091, 575] on section "AWS請求代行サービスのプラン 多様なニーズに対応したオススメのプラン プラン名 AWS請求代行 8 %割引 プラン AWS請求代行 10 %割引 プラン A…" at bounding box center [644, 200] width 1288 height 2467
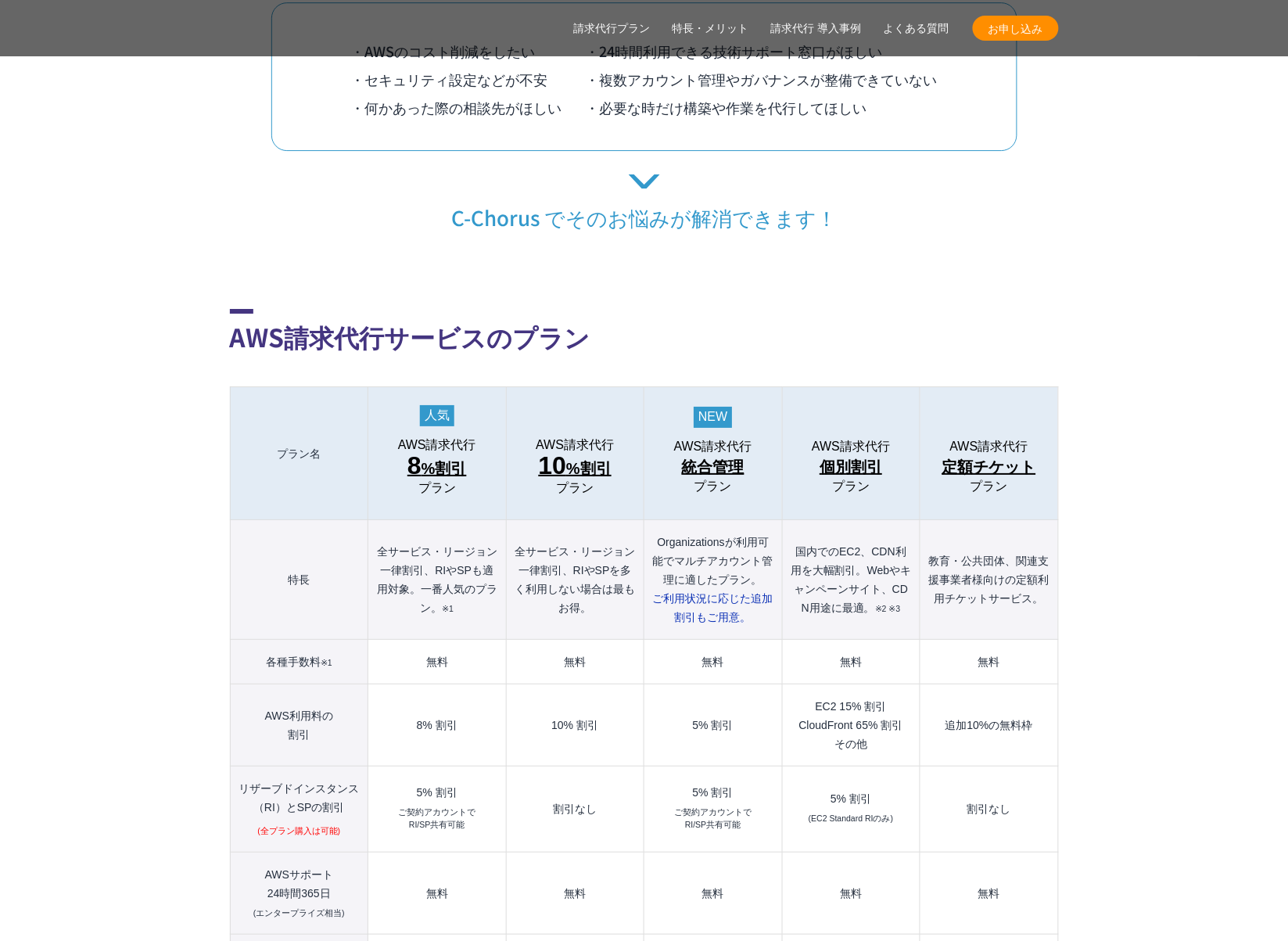
scroll to position [1477, 0]
